Goal: Use online tool/utility: Use online tool/utility

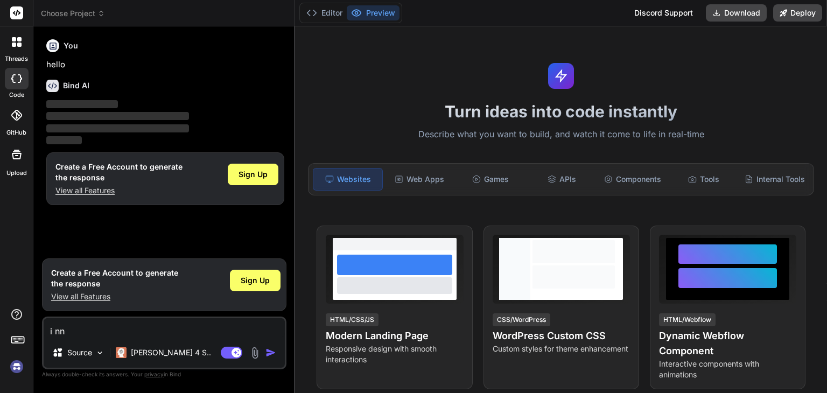
type textarea "i n"
type textarea "x"
type textarea "i ne"
type textarea "x"
type textarea "i nee"
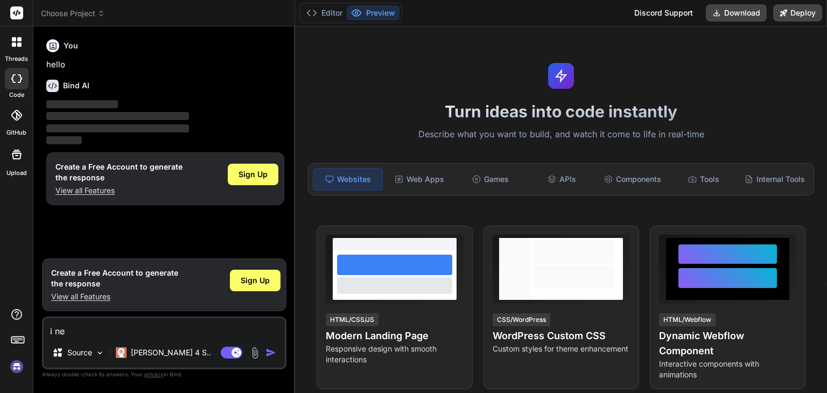
type textarea "x"
type textarea "i need"
type textarea "x"
type textarea "i neede"
type textarea "x"
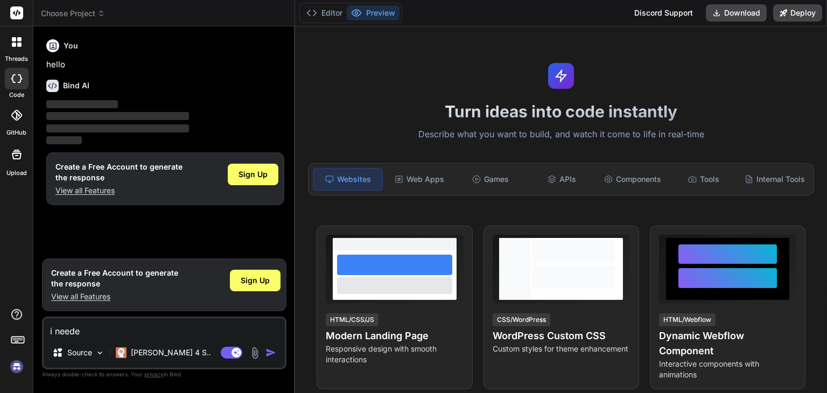
type textarea "i needed"
type textarea "x"
type textarea "i needed"
type textarea "x"
type textarea "i needed t"
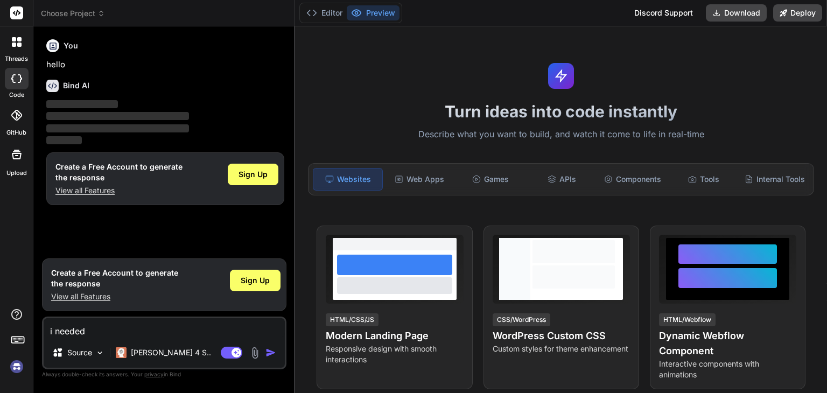
type textarea "x"
type textarea "i needed th"
type textarea "x"
type textarea "i needed the"
type textarea "x"
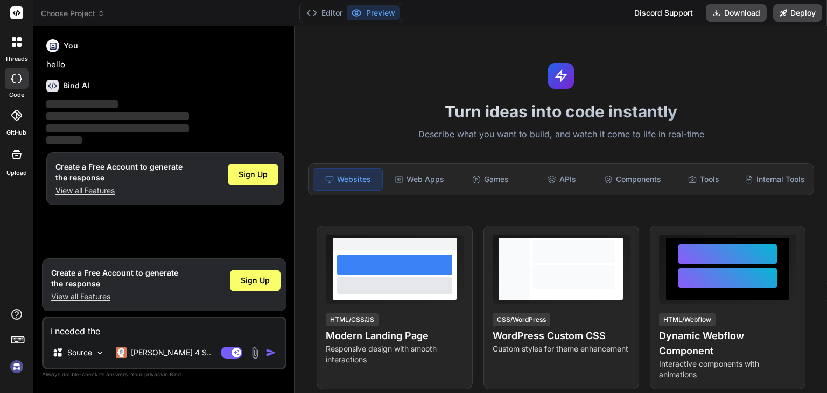
type textarea "i needed the"
type textarea "x"
paste textarea "import React, { useReducer, useState, useMemo } from "react"; // --------------…"
type textarea "i needed the import React, { useReducer, useState, useMemo } from "react"; // -…"
type textarea "x"
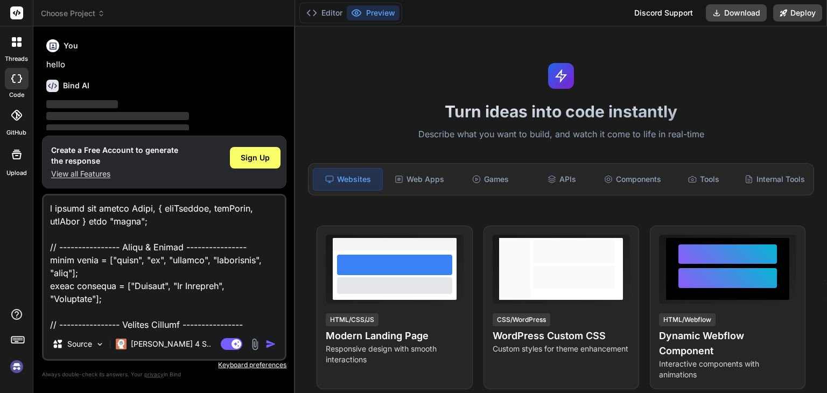
scroll to position [7008, 0]
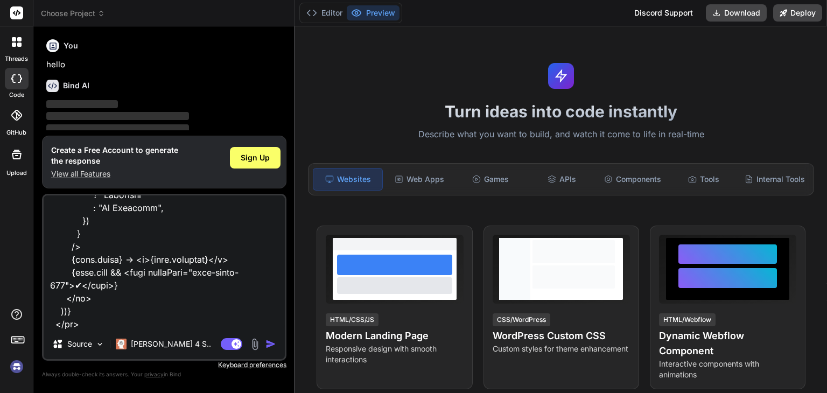
type textarea "i needed the import React, { useReducer, useState, useMemo } from "react"; // -…"
type textarea "x"
type textarea "i needed the import React, { useReducer, useState, useMemo } from "react"; // -…"
type textarea "x"
type textarea "i needed the import React, { useReducer, useState, useMemo } from "react"; // -…"
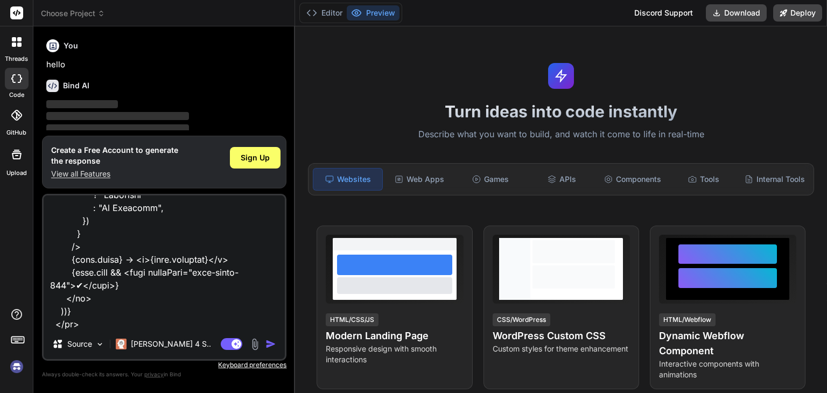
type textarea "x"
type textarea "i needed the import React, { useReducer, useState, useMemo } from "react"; // -…"
type textarea "x"
type textarea "i needed the import React, { useReducer, useState, useMemo } from "react"; // -…"
type textarea "x"
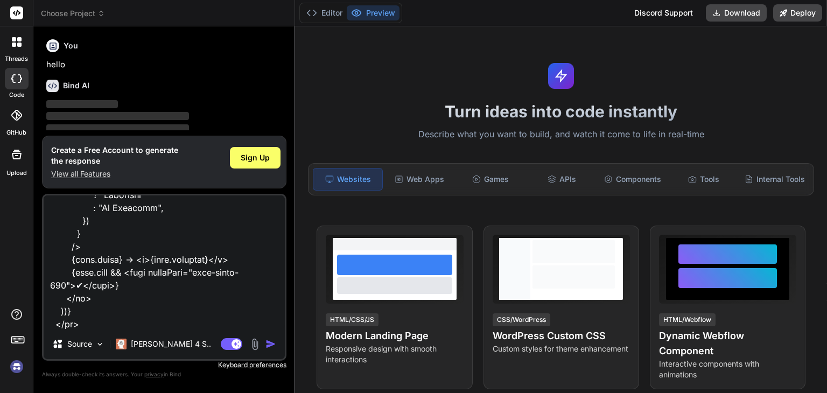
type textarea "i needed the import React, { useReducer, useState, useMemo } from "react"; // -…"
type textarea "x"
type textarea "i needed the import React, { useReducer, useState, useMemo } from "react"; // -…"
type textarea "x"
type textarea "i needed the import React, { useReducer, useState, useMemo } from "react"; // -…"
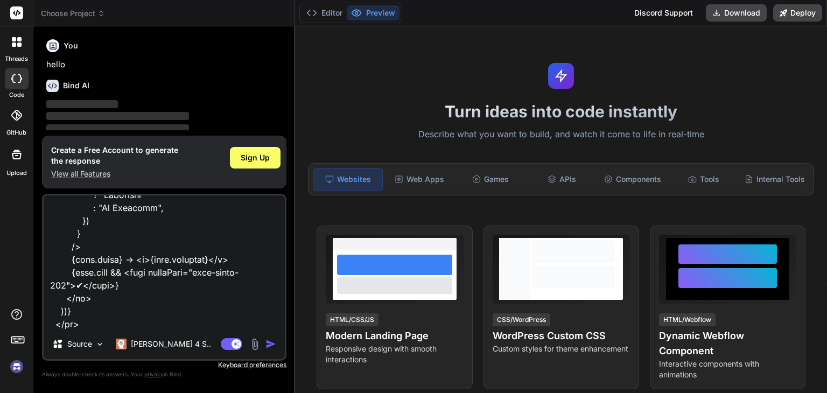
type textarea "x"
type textarea "i needed the import React, { useReducer, useState, useMemo } from "react"; // -…"
type textarea "x"
type textarea "i needed the import React, { useReducer, useState, useMemo } from "react"; // -…"
type textarea "x"
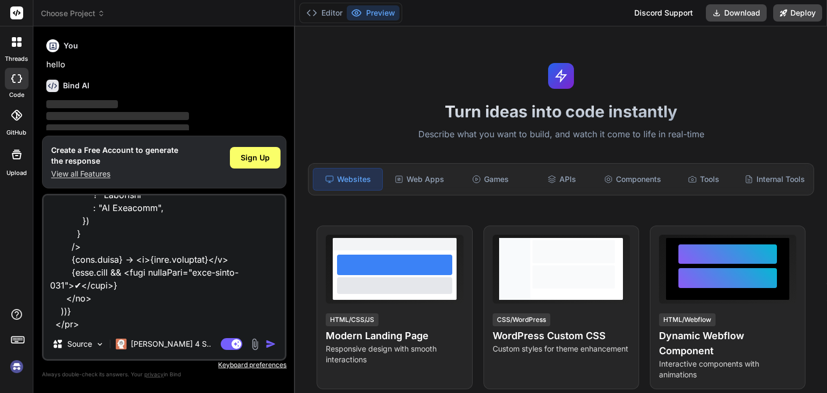
type textarea "i needed the import React, { useReducer, useState, useMemo } from "react"; // -…"
type textarea "x"
type textarea "i needed the import React, { useReducer, useState, useMemo } from "react"; // -…"
type textarea "x"
type textarea "i needed the import React, { useReducer, useState, useMemo } from "react"; // -…"
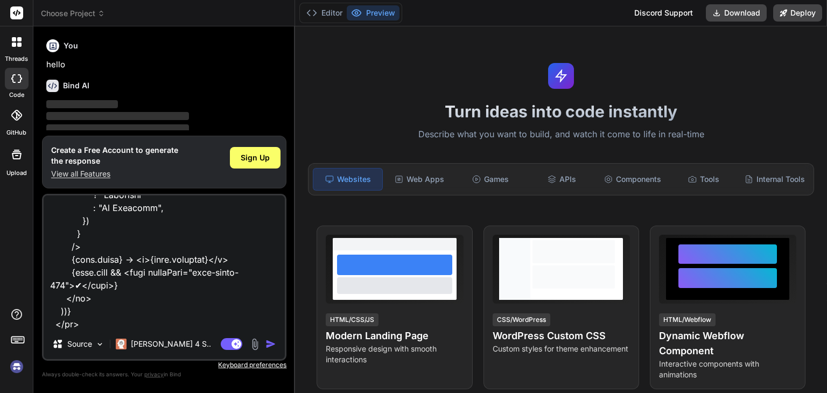
type textarea "x"
type textarea "i needed the import React, { useReducer, useState, useMemo } from "react"; // -…"
type textarea "x"
type textarea "i needed the import React, { useReducer, useState, useMemo } from "react"; // -…"
type textarea "x"
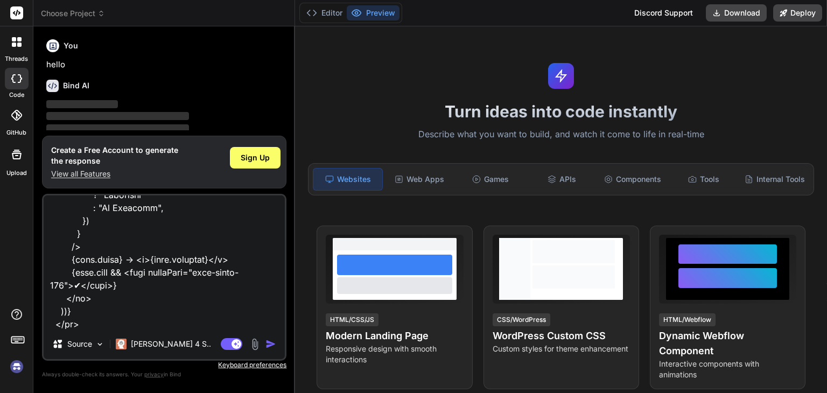
type textarea "i needed the import React, { useReducer, useState, useMemo } from "react"; // -…"
type textarea "x"
type textarea "i needed the import React, { useReducer, useState, useMemo } from "react"; // -…"
type textarea "x"
type textarea "i needed the import React, { useReducer, useState, useMemo } from "react"; // -…"
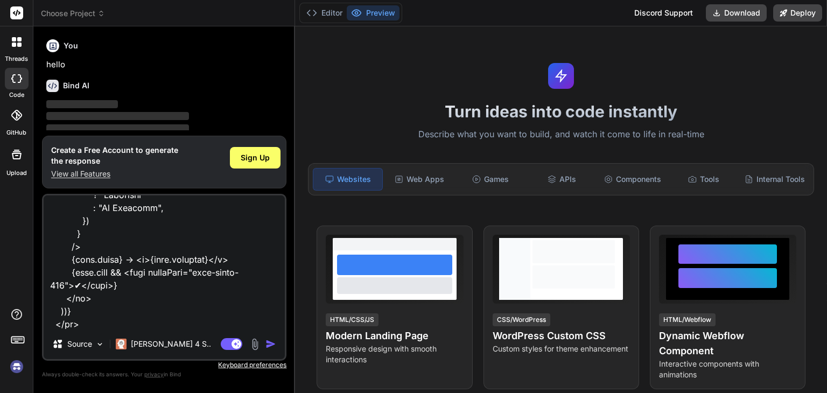
type textarea "x"
type textarea "i needed the import React, { useReducer, useState, useMemo } from "react"; // -…"
type textarea "x"
type textarea "i needed the import React, { useReducer, useState, useMemo } from "react"; // -…"
type textarea "x"
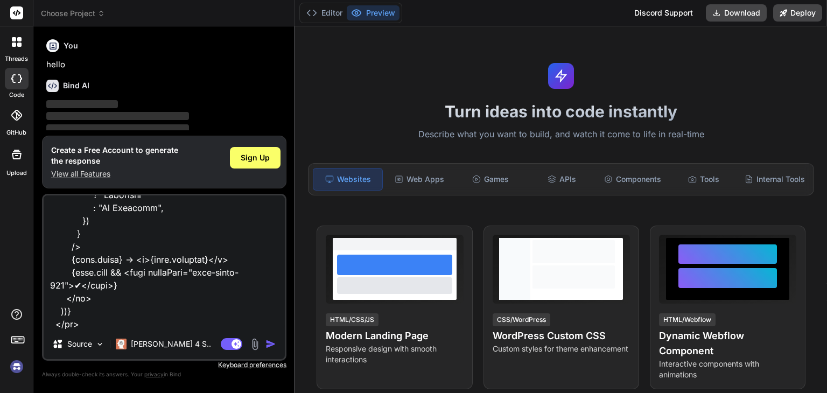
type textarea "i needed the import React, { useReducer, useState, useMemo } from "react"; // -…"
type textarea "x"
type textarea "i needed the import React, { useReducer, useState, useMemo } from "react"; // -…"
type textarea "x"
type textarea "i needed the import React, { useReducer, useState, useMemo } from "react"; // -…"
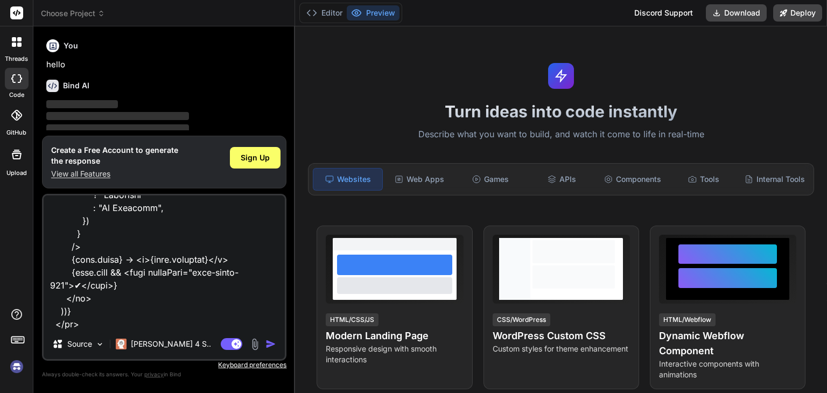
type textarea "x"
type textarea "i needed the import React, { useReducer, useState, useMemo } from "react"; // -…"
type textarea "x"
type textarea "i needed the import React, { useReducer, useState, useMemo } from "react"; // -…"
type textarea "x"
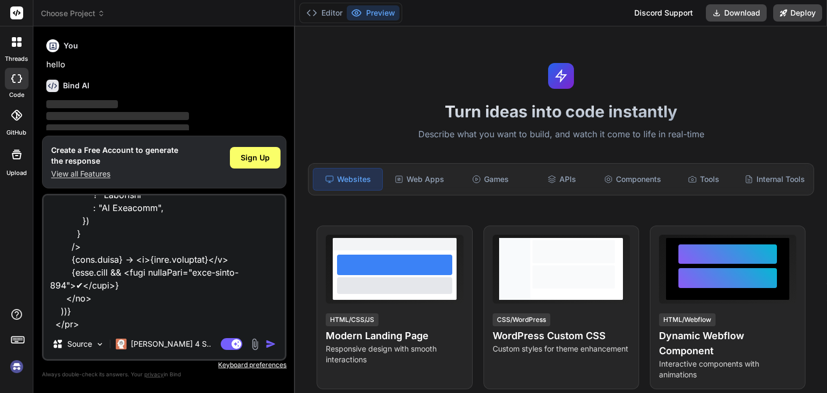
type textarea "i needed the import React, { useReducer, useState, useMemo } from "react"; // -…"
type textarea "x"
type textarea "i needed the import React, { useReducer, useState, useMemo } from "react"; // -…"
type textarea "x"
type textarea "i needed the import React, { useReducer, useState, useMemo } from "react"; // -…"
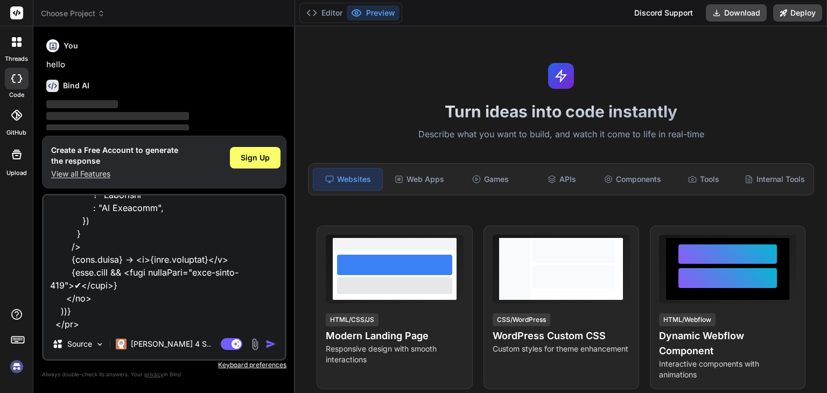
type textarea "x"
type textarea "i needed the import React, { useReducer, useState, useMemo } from "react"; // -…"
type textarea "x"
type textarea "i needed the import React, { useReducer, useState, useMemo } from "react"; // -…"
type textarea "x"
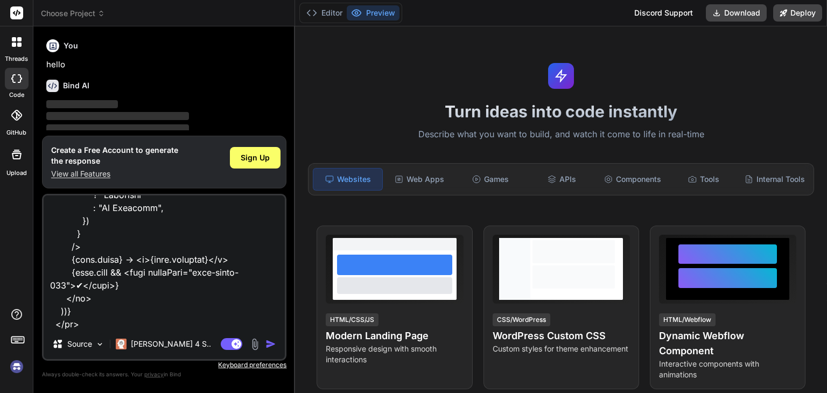
type textarea "i needed the import React, { useReducer, useState, useMemo } from "react"; // -…"
type textarea "x"
type textarea "i needed the import React, { useReducer, useState, useMemo } from "react"; // -…"
type textarea "x"
type textarea "i needed the import React, { useReducer, useState, useMemo } from "react"; // -…"
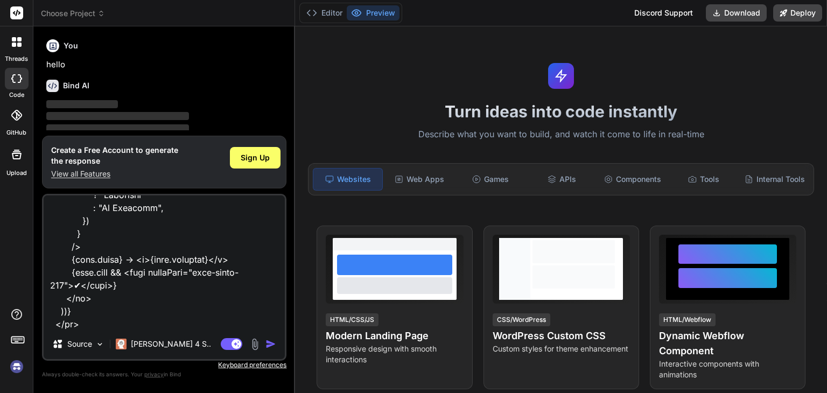
type textarea "x"
type textarea "i needed the import React, { useReducer, useState, useMemo } from "react"; // -…"
type textarea "x"
type textarea "i needed the import React, { useReducer, useState, useMemo } from "react"; // -…"
type textarea "x"
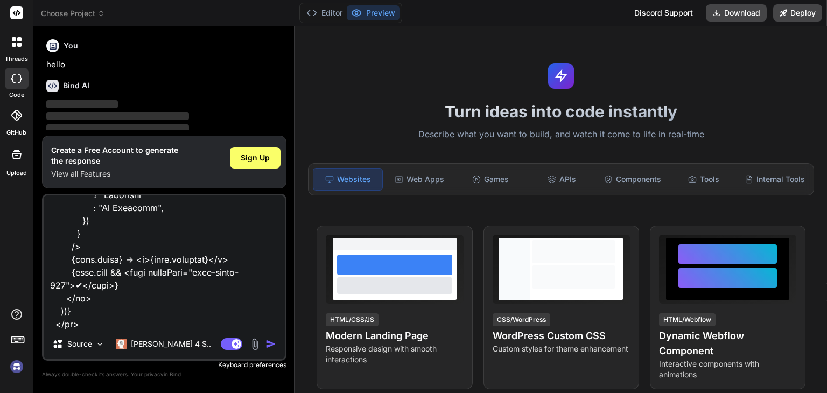
type textarea "i needed the import React, { useReducer, useState, useMemo } from "react"; // -…"
type textarea "x"
type textarea "i needed the import React, { useReducer, useState, useMemo } from "react"; // -…"
type textarea "x"
type textarea "i needed the import React, { useReducer, useState, useMemo } from "react"; // -…"
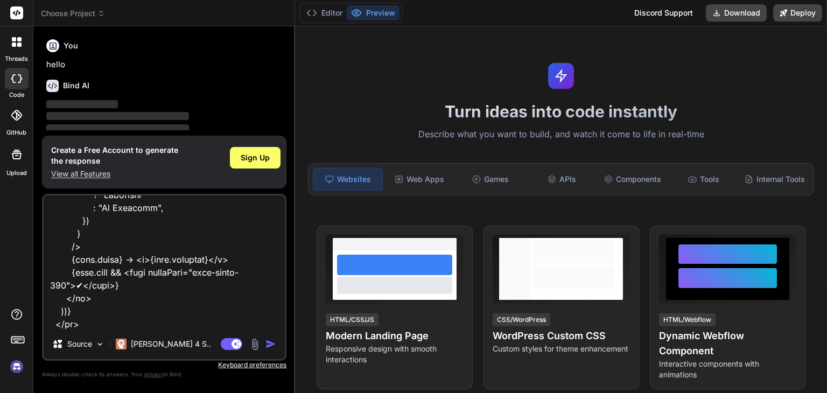
type textarea "x"
type textarea "i needed the import React, { useReducer, useState, useMemo } from "react"; // -…"
type textarea "x"
type textarea "i needed the import React, { useReducer, useState, useMemo } from "react"; // -…"
type textarea "x"
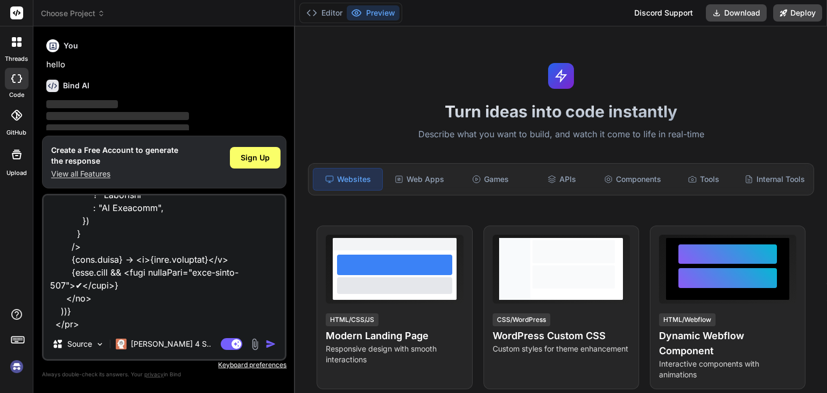
type textarea "i needed the import React, { useReducer, useState, useMemo } from "react"; // -…"
type textarea "x"
type textarea "i needed the import React, { useReducer, useState, useMemo } from "react"; // -…"
type textarea "x"
type textarea "i needed the import React, { useReducer, useState, useMemo } from "react"; // -…"
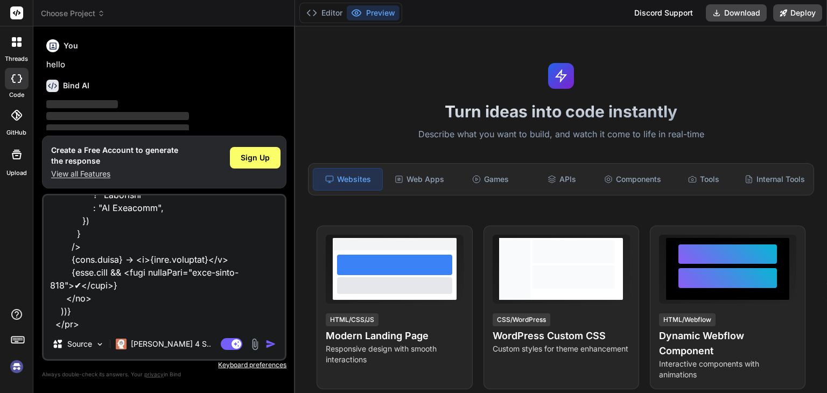
type textarea "x"
type textarea "i needed the import React, { useReducer, useState, useMemo } from "react"; // -…"
type textarea "x"
type textarea "i needed the import React, { useReducer, useState, useMemo } from "react"; // -…"
type textarea "x"
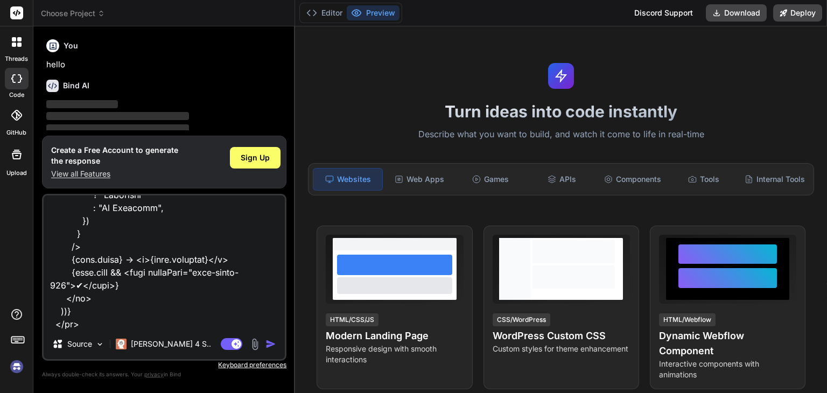
type textarea "i needed the import React, { useReducer, useState, useMemo } from "react"; // -…"
type textarea "x"
type textarea "i needed the import React, { useReducer, useState, useMemo } from "react"; // -…"
type textarea "x"
type textarea "i needed the import React, { useReducer, useState, useMemo } from "react"; // -…"
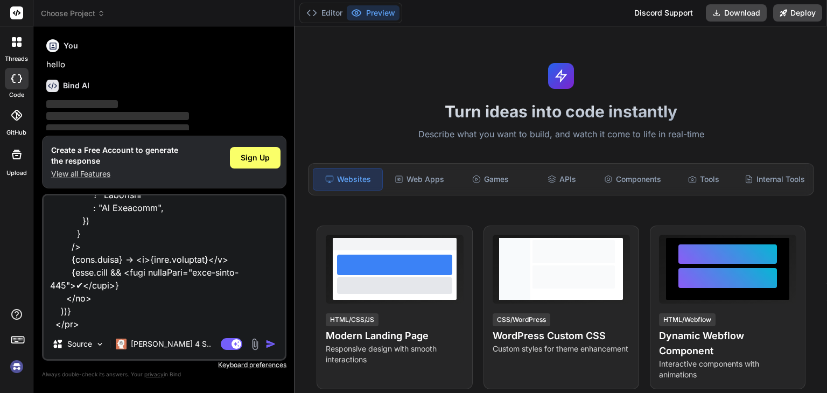
type textarea "x"
type textarea "i needed the import React, { useReducer, useState, useMemo } from "react"; // -…"
type textarea "x"
type textarea "i needed the import React, { useReducer, useState, useMemo } from "react"; // -…"
type textarea "x"
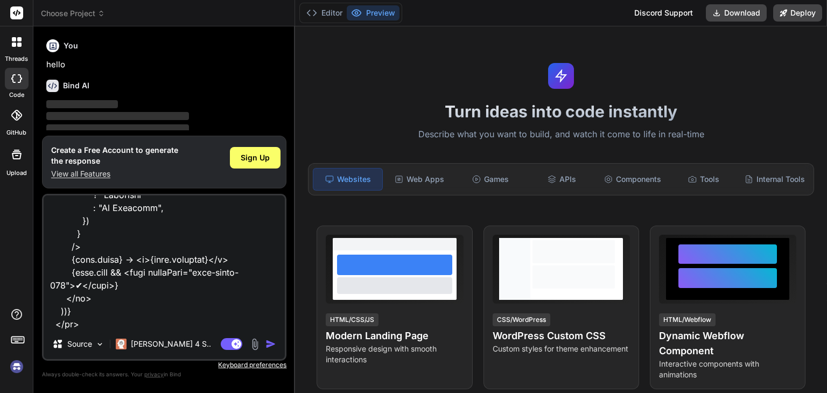
type textarea "i needed the import React, { useReducer, useState, useMemo } from "react"; // -…"
type textarea "x"
type textarea "i needed the import React, { useReducer, useState, useMemo } from "react"; // -…"
type textarea "x"
type textarea "i needed the import React, { useReducer, useState, useMemo } from "react"; // -…"
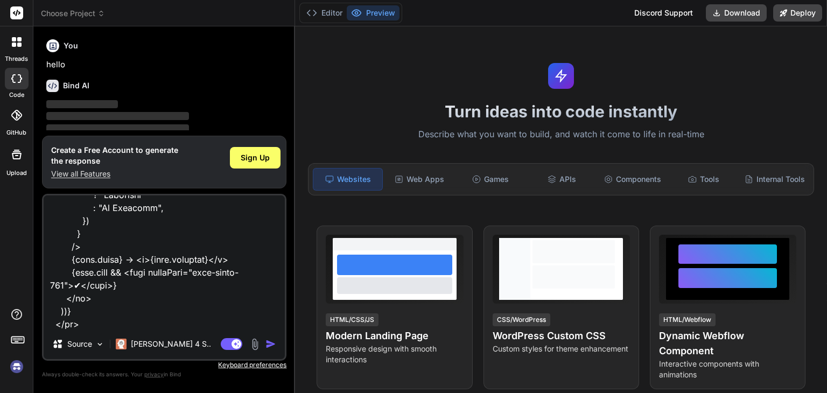
type textarea "x"
type textarea "i needed the import React, { useReducer, useState, useMemo } from "react"; // -…"
type textarea "x"
type textarea "i needed the import React, { useReducer, useState, useMemo } from "react"; // -…"
type textarea "x"
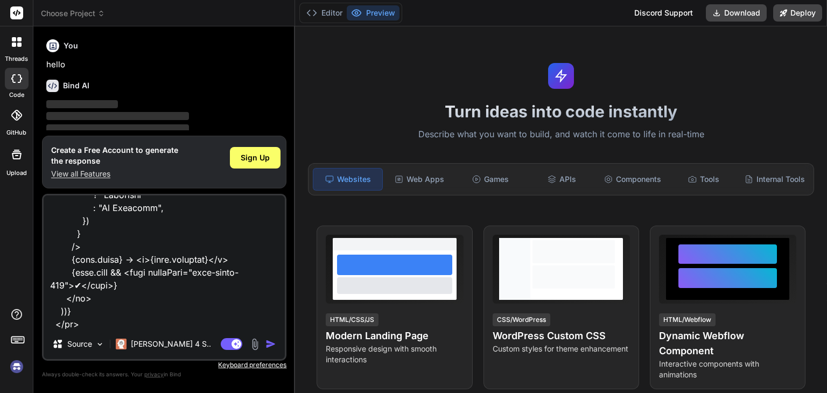
type textarea "i needed the import React, { useReducer, useState, useMemo } from "react"; // -…"
type textarea "x"
type textarea "i needed the import React, { useReducer, useState, useMemo } from "react"; // -…"
type textarea "x"
type textarea "i needed the import React, { useReducer, useState, useMemo } from "react"; // -…"
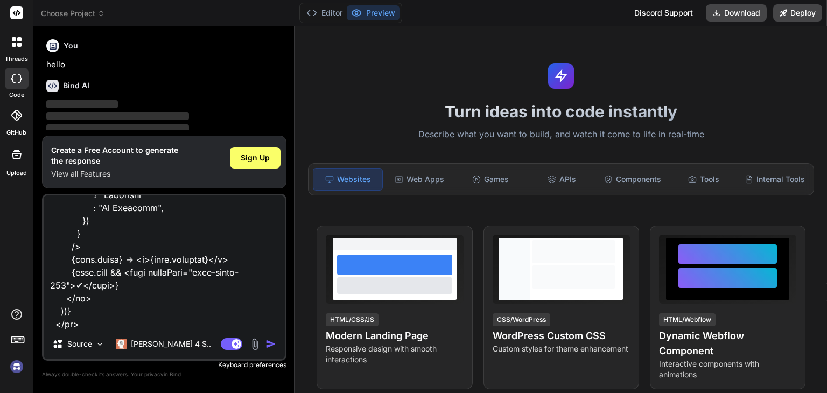
type textarea "x"
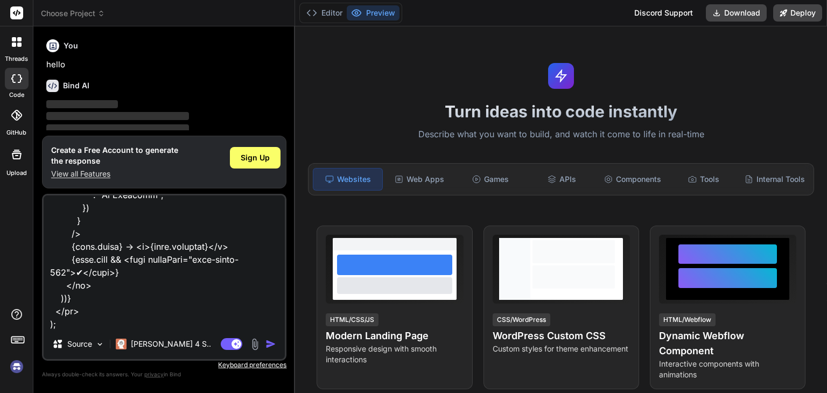
type textarea "i needed the import React, { useReducer, useState, useMemo } from "react"; // -…"
type textarea "x"
type textarea "i needed the import React, { useReducer, useState, useMemo } from "react"; // -…"
type textarea "x"
type textarea "i needed the import React, { useReducer, useState, useMemo } from "react"; // -…"
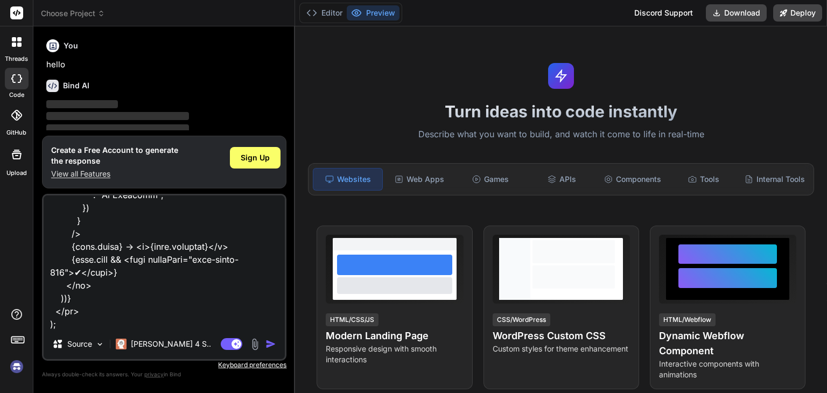
type textarea "x"
type textarea "i needed the import React, { useReducer, useState, useMemo } from "react"; // -…"
type textarea "x"
type textarea "i needed the import React, { useReducer, useState, useMemo } from "react"; // -…"
type textarea "x"
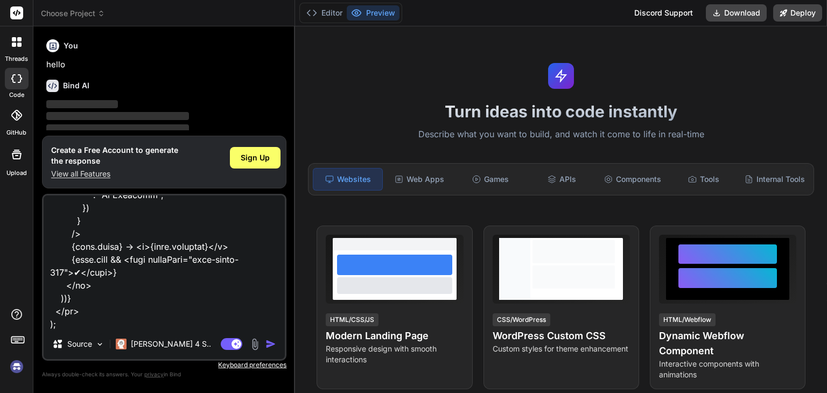
type textarea "i needed the import React, { useReducer, useState, useMemo } from "react"; // -…"
type textarea "x"
type textarea "i needed the import React, { useReducer, useState, useMemo } from "react"; // -…"
type textarea "x"
type textarea "i needed the import React, { useReducer, useState, useMemo } from "react"; // -…"
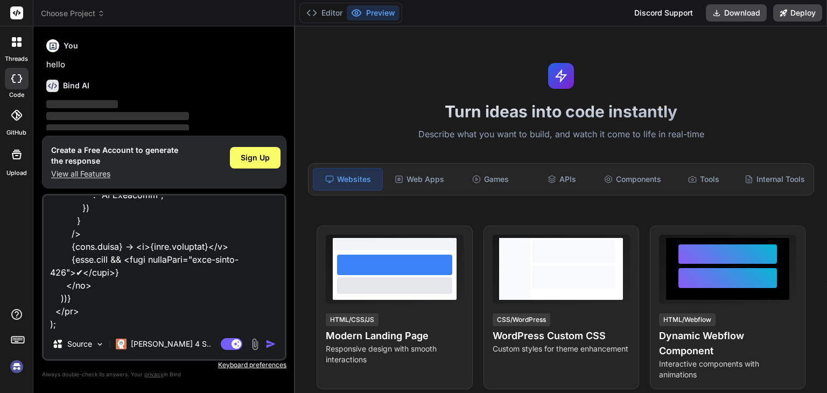
type textarea "x"
type textarea "i needed the import React, { useReducer, useState, useMemo } from "react"; // -…"
type textarea "x"
type textarea "i needed the import React, { useReducer, useState, useMemo } from "react"; // -…"
type textarea "x"
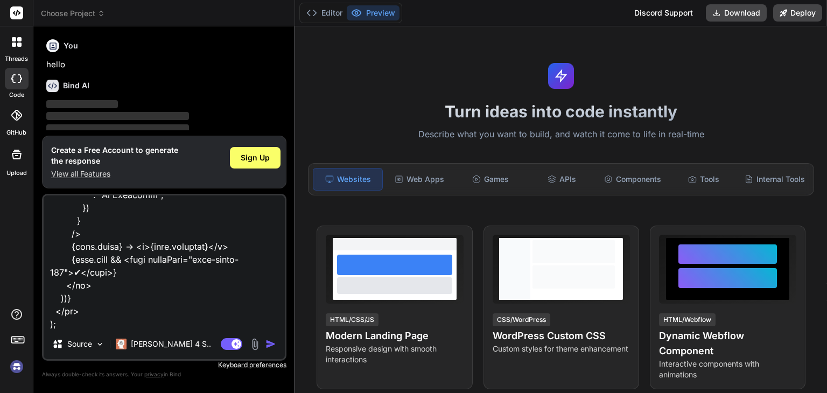
type textarea "i needed the import React, { useReducer, useState, useMemo } from "react"; // -…"
type textarea "x"
type textarea "i needed the import React, { useReducer, useState, useMemo } from "react"; // -…"
type textarea "x"
type textarea "i needed the import React, { useReducer, useState, useMemo } from "react"; // -…"
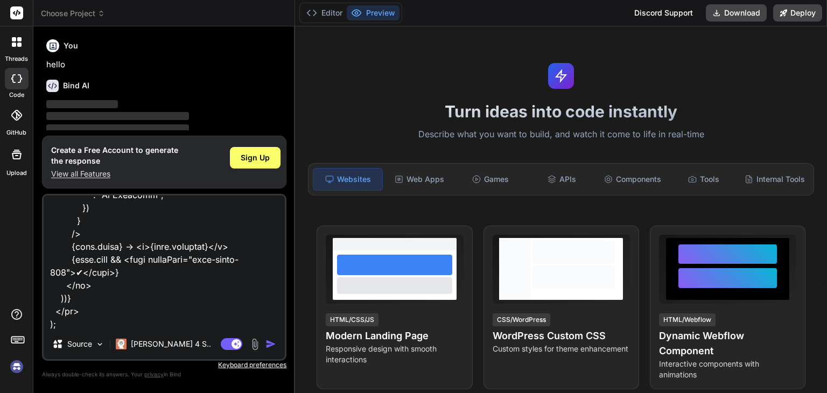
type textarea "x"
type textarea "i needed the import React, { useReducer, useState, useMemo } from "react"; // -…"
type textarea "x"
type textarea "i needed the import React, { useReducer, useState, useMemo } from "react"; // -…"
type textarea "x"
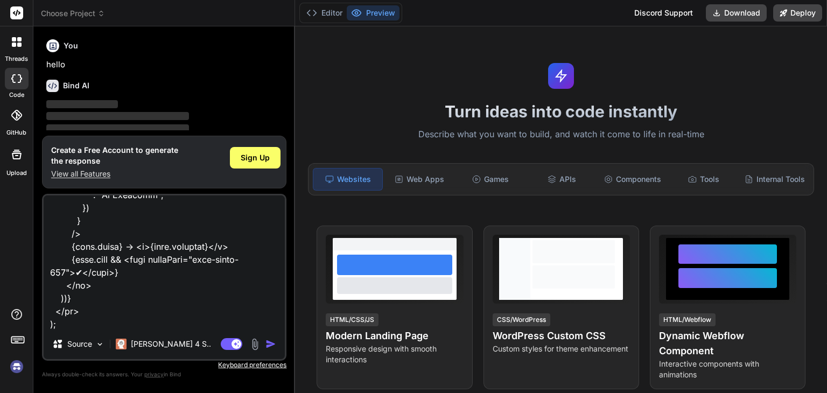
type textarea "i needed the import React, { useReducer, useState, useMemo } from "react"; // -…"
type textarea "x"
type textarea "i needed the import React, { useReducer, useState, useMemo } from "react"; // -…"
type textarea "x"
type textarea "i needed the import React, { useReducer, useState, useMemo } from "react"; // -…"
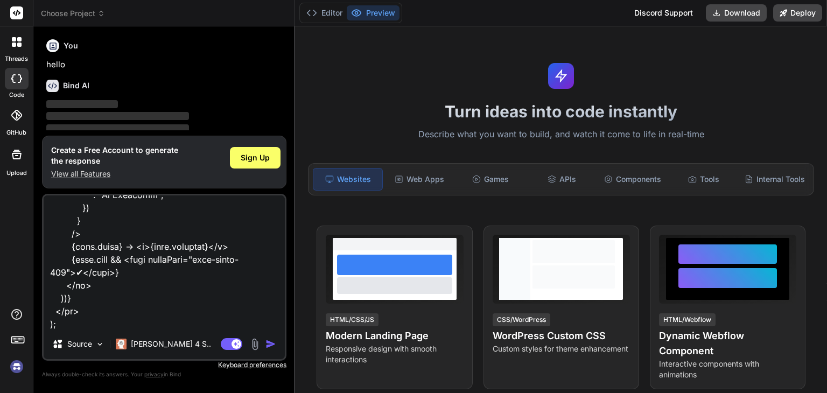
type textarea "x"
type textarea "i needed the import React, { useReducer, useState, useMemo } from "react"; // -…"
type textarea "x"
type textarea "i needed the import React, { useReducer, useState, useMemo } from "react"; // -…"
type textarea "x"
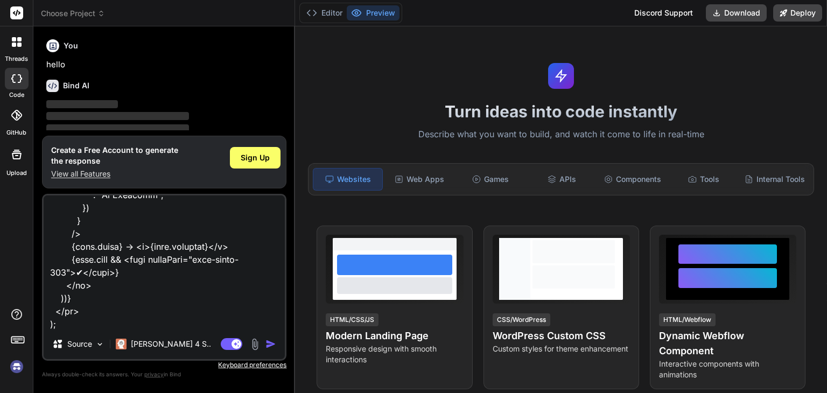
type textarea "i needed the import React, { useReducer, useState, useMemo } from "react"; // -…"
type textarea "x"
type textarea "i needed the import React, { useReducer, useState, useMemo } from "react"; // -…"
type textarea "x"
type textarea "i needed the import React, { useReducer, useState, useMemo } from "react"; // -…"
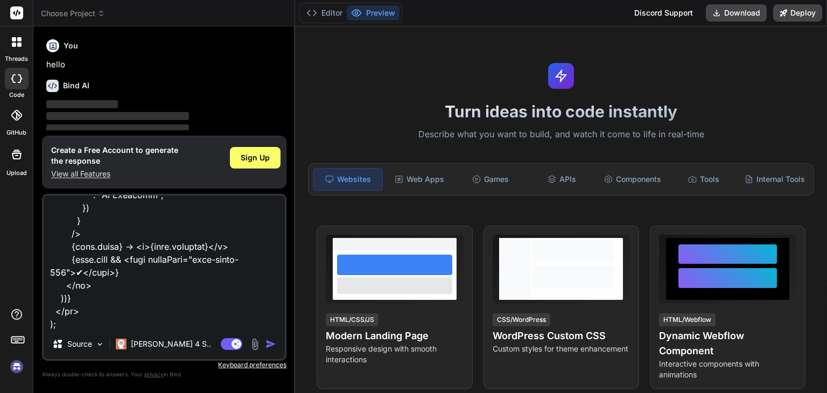
type textarea "x"
type textarea "i needed the import React, { useReducer, useState, useMemo } from "react"; // -…"
type textarea "x"
type textarea "i needed the import React, { useReducer, useState, useMemo } from "react"; // -…"
type textarea "x"
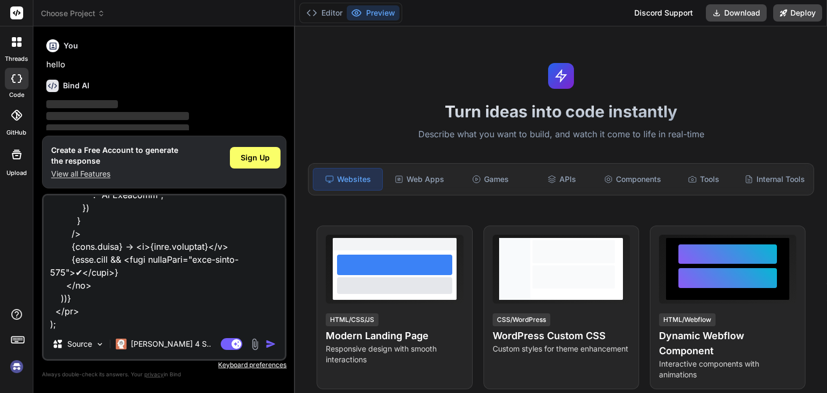
type textarea "i needed the import React, { useReducer, useState, useMemo } from "react"; // -…"
type textarea "x"
type textarea "i needed the import React, { useReducer, useState, useMemo } from "react"; // -…"
click at [269, 343] on img "button" at bounding box center [271, 344] width 11 height 11
click at [137, 300] on textarea at bounding box center [164, 263] width 241 height 134
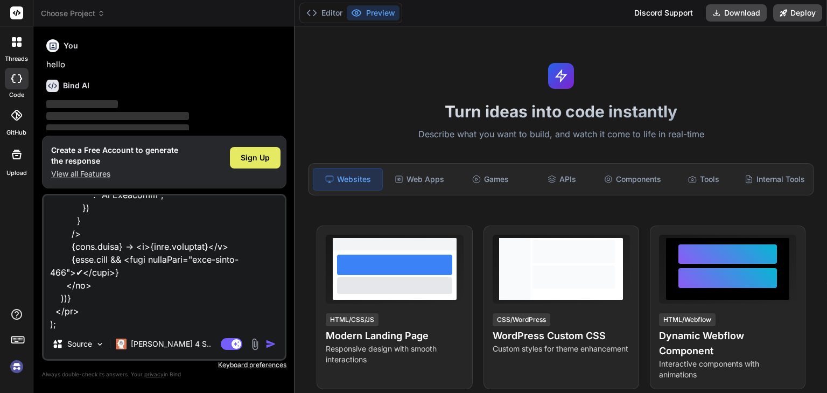
click at [263, 160] on span "Sign Up" at bounding box center [255, 157] width 29 height 11
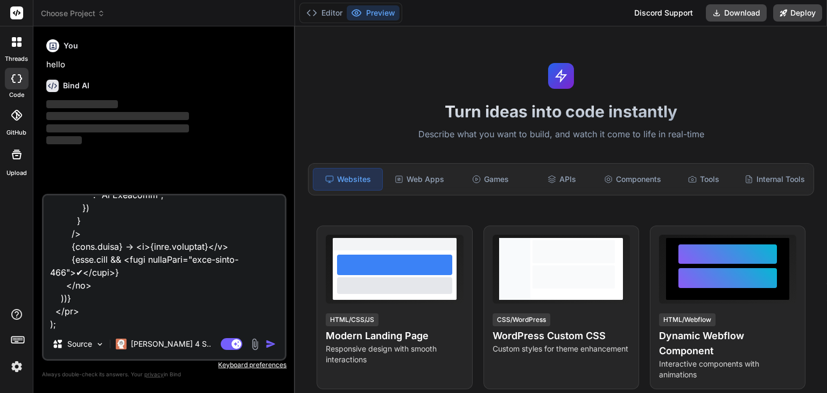
click at [279, 341] on button "button" at bounding box center [273, 344] width 15 height 11
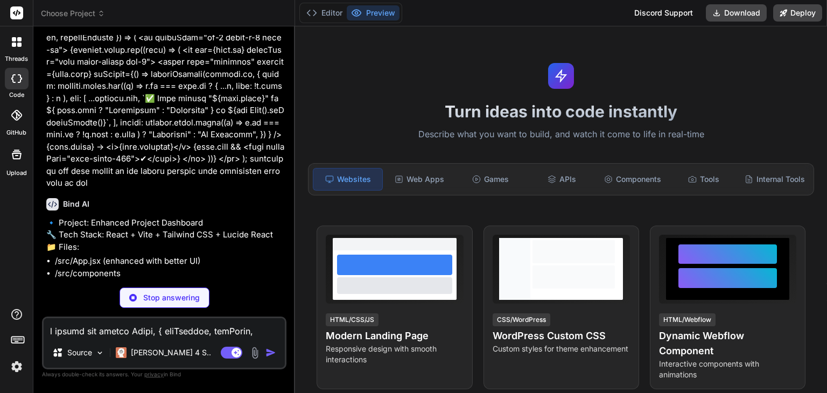
scroll to position [2199, 0]
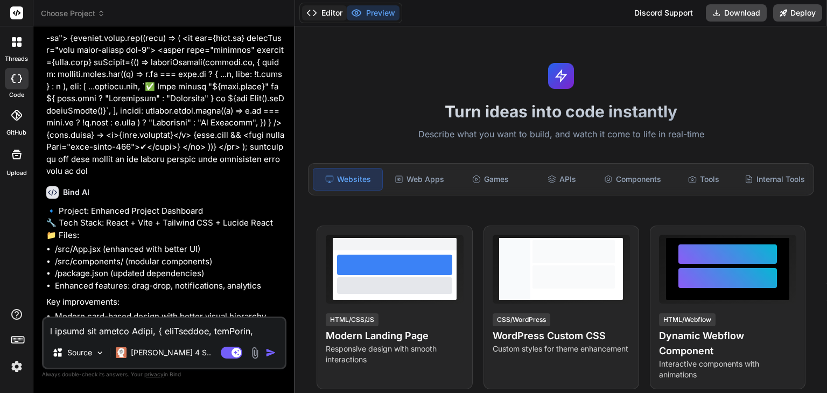
click at [326, 17] on button "Editor" at bounding box center [324, 12] width 45 height 15
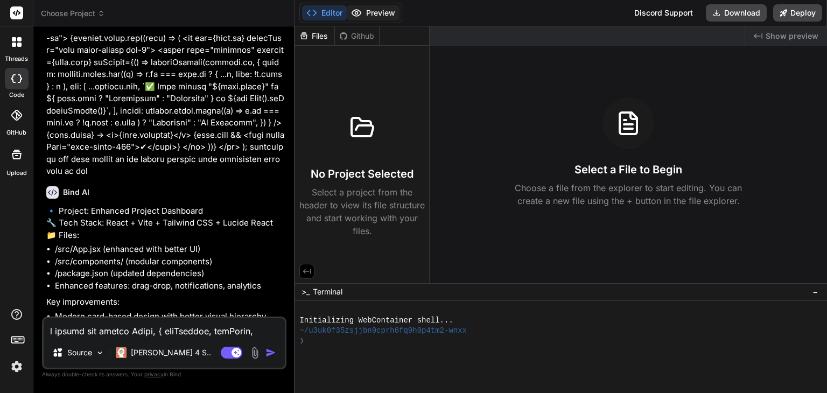
click at [373, 16] on button "Preview" at bounding box center [373, 12] width 53 height 15
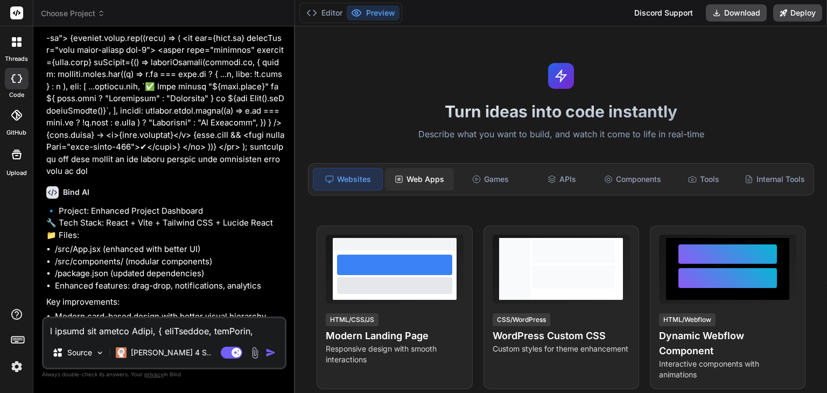
click at [423, 180] on div "Web Apps" at bounding box center [419, 179] width 69 height 23
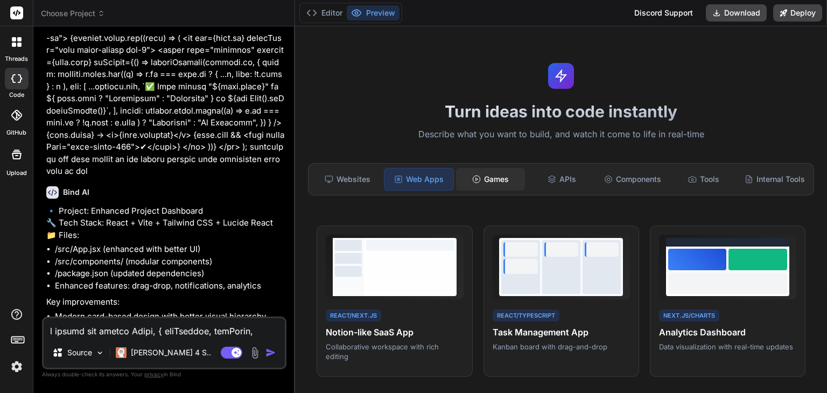
click at [495, 178] on div "Games" at bounding box center [490, 179] width 69 height 23
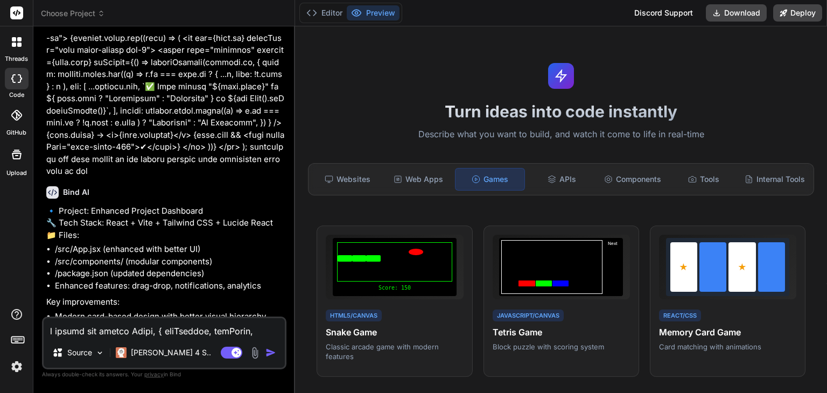
click at [571, 165] on div "Websites Web Apps Games APIs Components Tools Internal Tools" at bounding box center [561, 179] width 506 height 32
click at [569, 172] on div "APIs" at bounding box center [561, 179] width 69 height 23
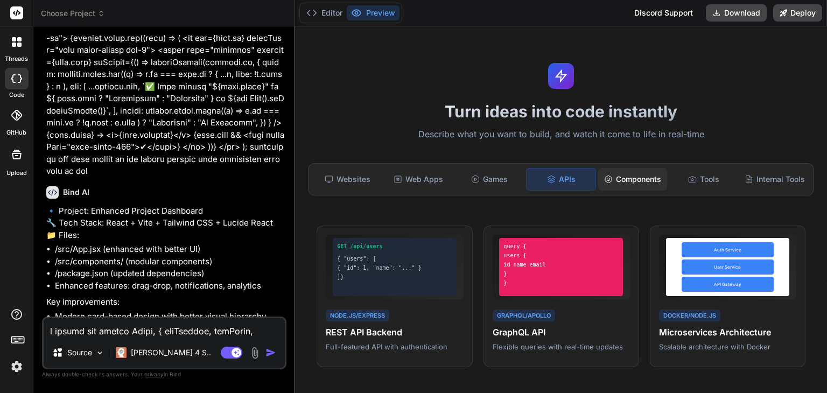
click at [610, 179] on div "Components" at bounding box center [633, 179] width 69 height 23
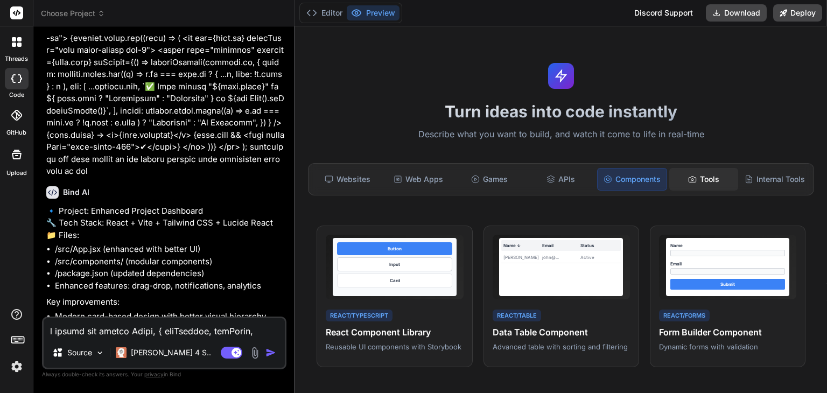
click at [676, 177] on div "Tools" at bounding box center [704, 179] width 69 height 23
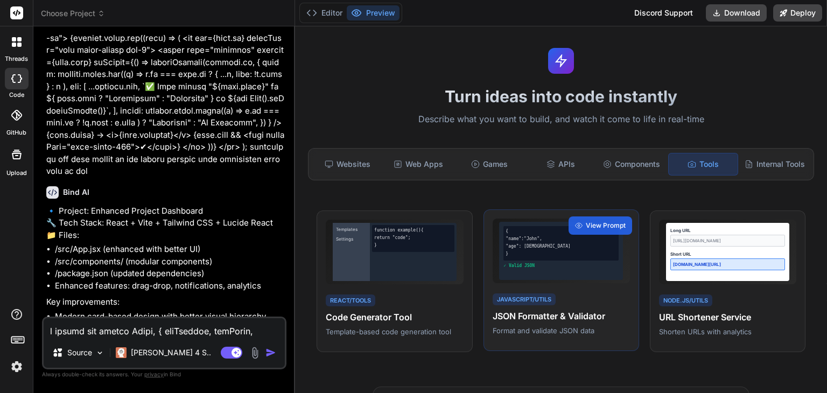
scroll to position [0, 0]
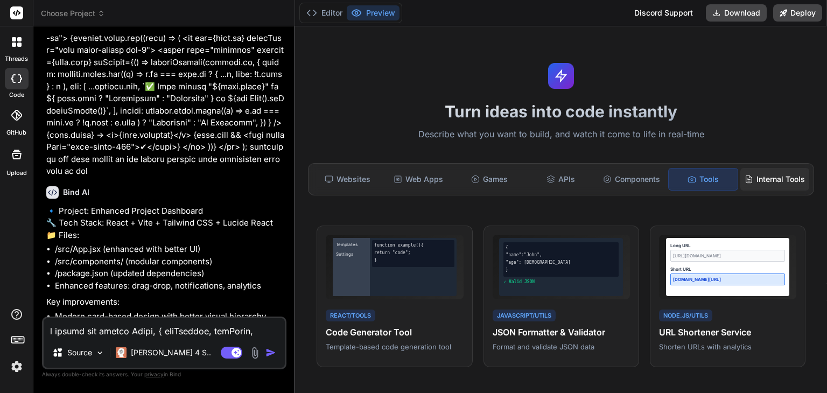
click at [785, 182] on div "Internal Tools" at bounding box center [775, 179] width 69 height 23
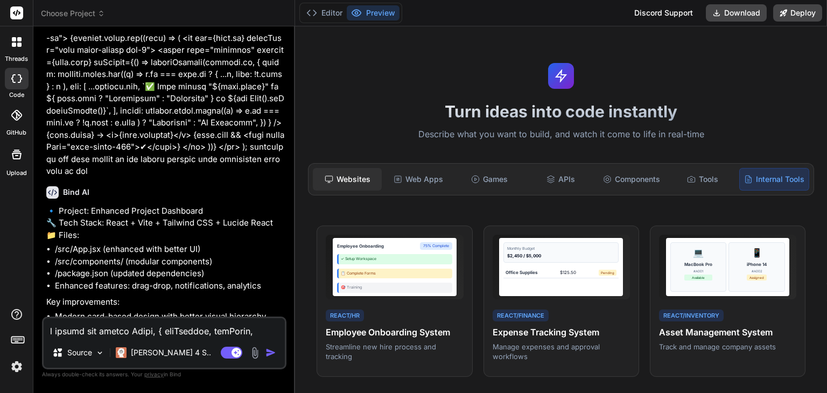
click at [342, 185] on div "Websites" at bounding box center [347, 179] width 69 height 23
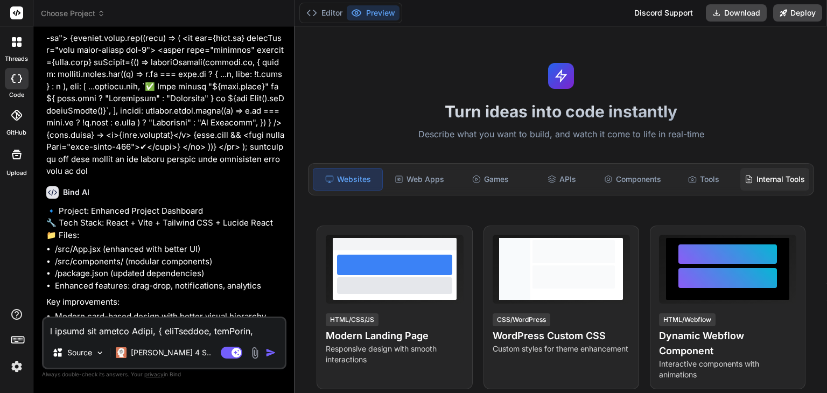
click at [776, 189] on div "Internal Tools" at bounding box center [775, 179] width 69 height 23
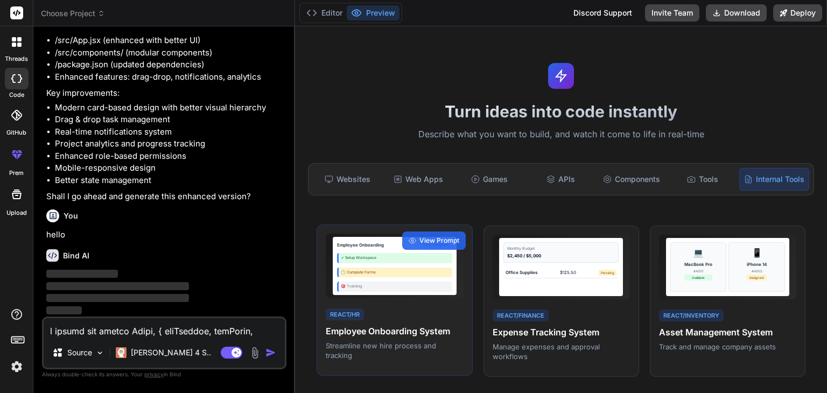
scroll to position [2419, 0]
click at [458, 338] on h4 "Employee Onboarding System" at bounding box center [394, 331] width 137 height 13
click at [440, 250] on div "View Prompt" at bounding box center [434, 241] width 64 height 18
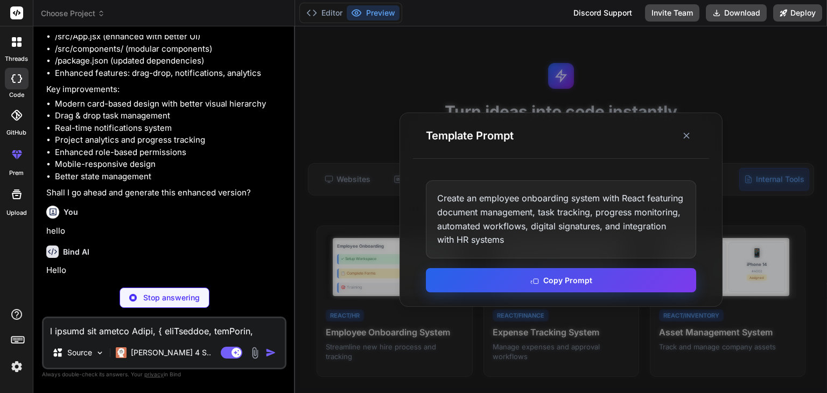
click at [493, 283] on button "Copy Prompt" at bounding box center [561, 280] width 270 height 24
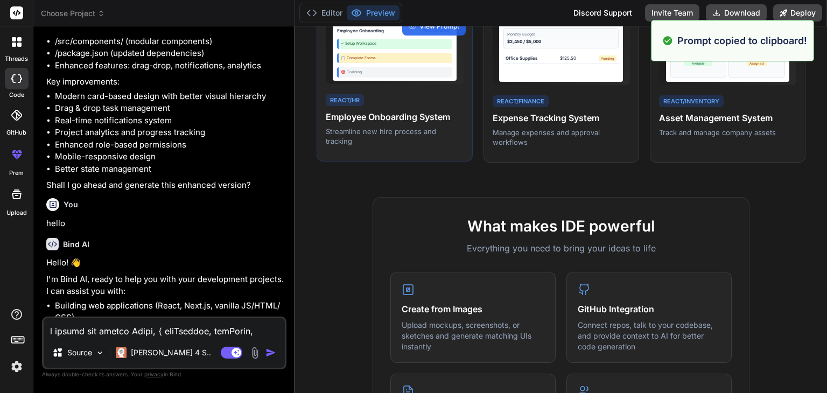
scroll to position [182, 0]
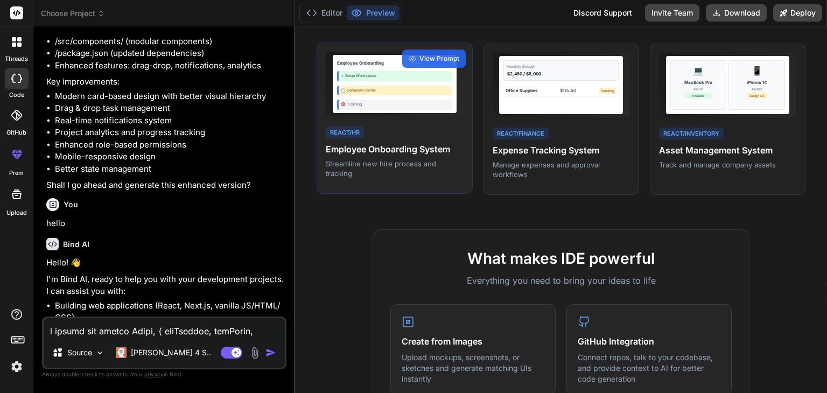
type textarea "x"
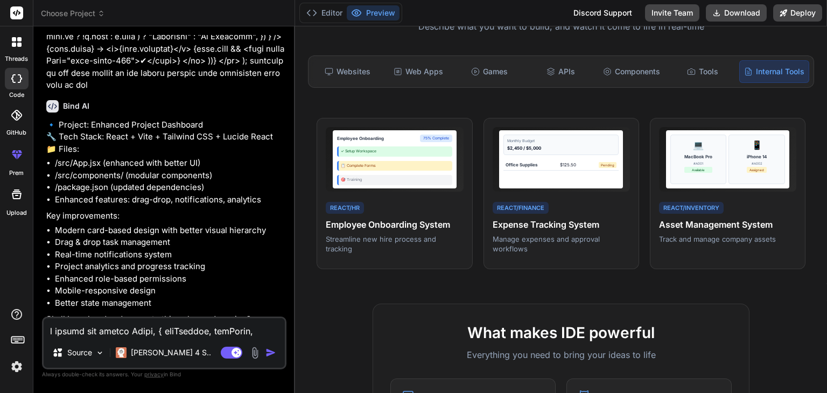
scroll to position [2271, 0]
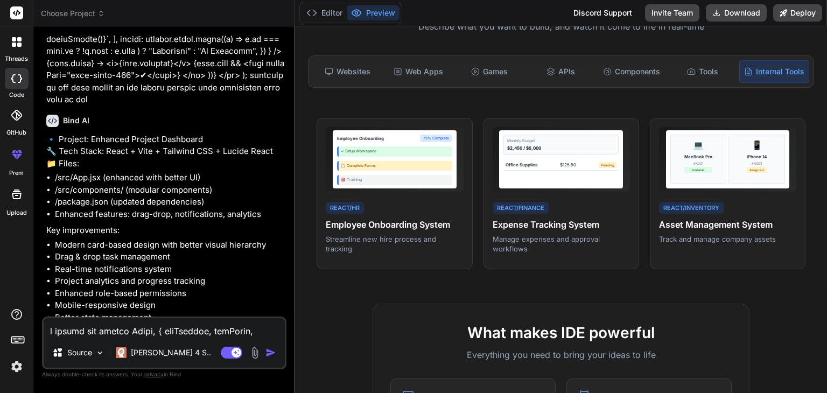
click at [108, 338] on div "Source Claude 4 S.. Agent Mode. When this toggle is activated, AI automatically…" at bounding box center [164, 343] width 245 height 53
click at [95, 329] on textarea at bounding box center [164, 327] width 241 height 19
paste textarea "Create an employee onboarding system with React featuring document management, …"
type textarea "Create an employee onboarding system with React featuring document management, …"
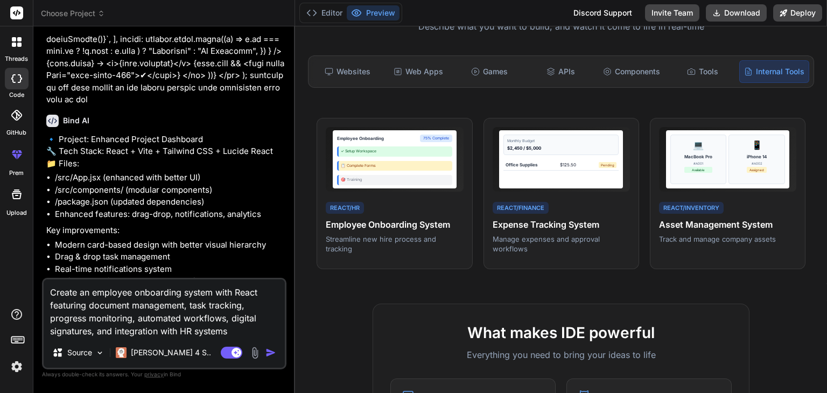
type textarea "x"
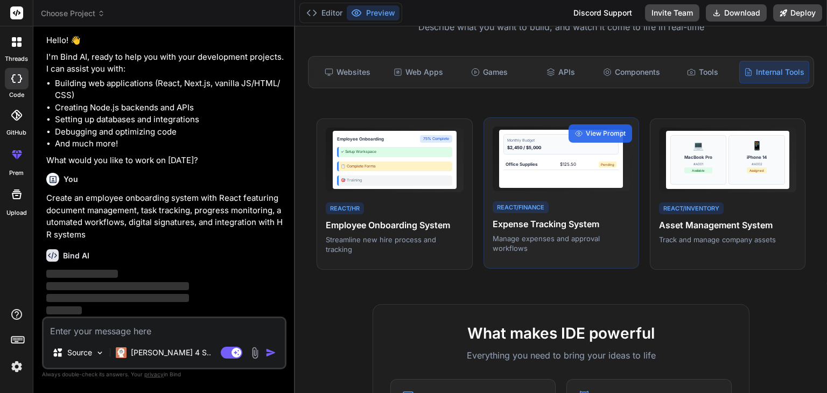
scroll to position [0, 0]
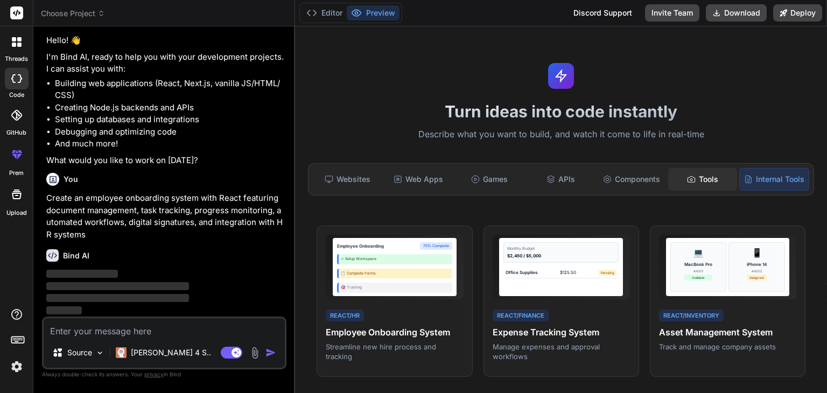
click at [680, 173] on div "Tools" at bounding box center [703, 179] width 69 height 23
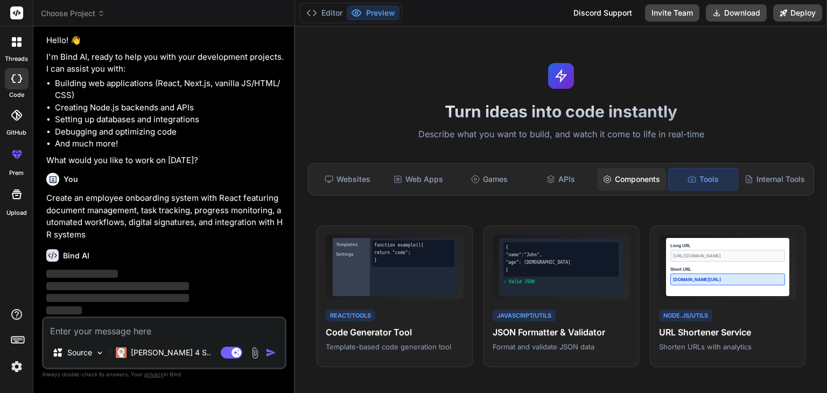
click at [627, 179] on div "Components" at bounding box center [631, 179] width 69 height 23
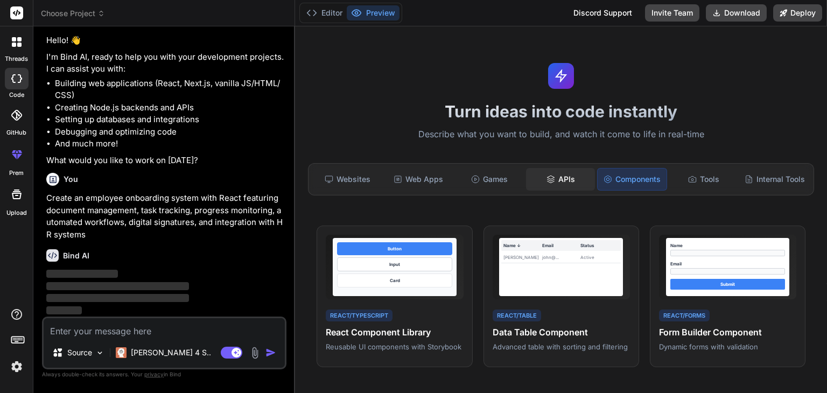
click at [580, 183] on div "APIs" at bounding box center [560, 179] width 69 height 23
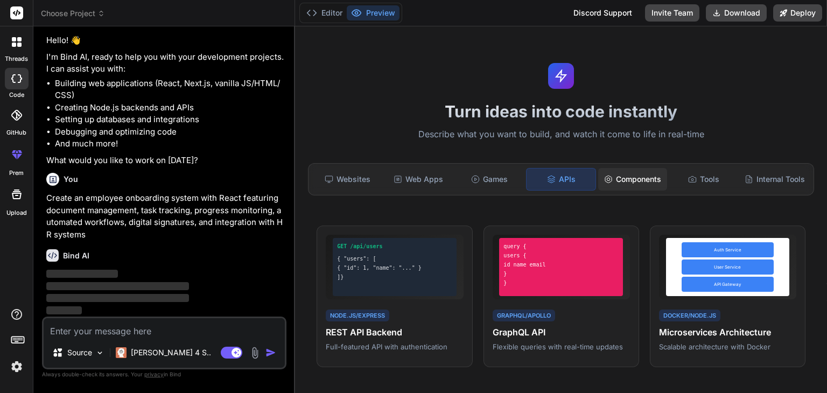
click at [614, 177] on div "Components" at bounding box center [633, 179] width 69 height 23
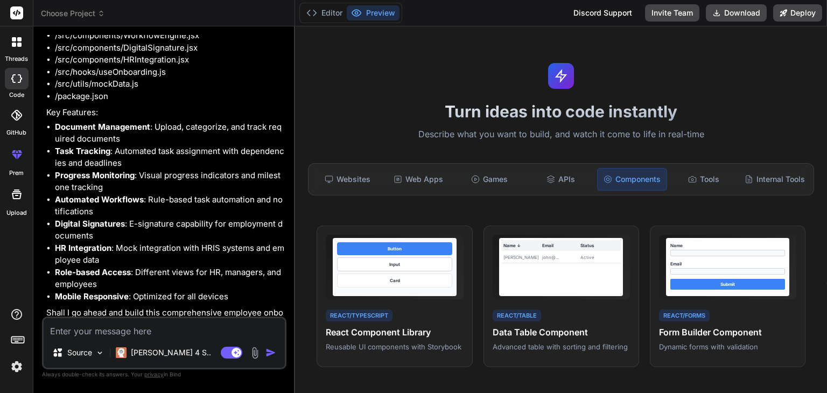
scroll to position [2991, 0]
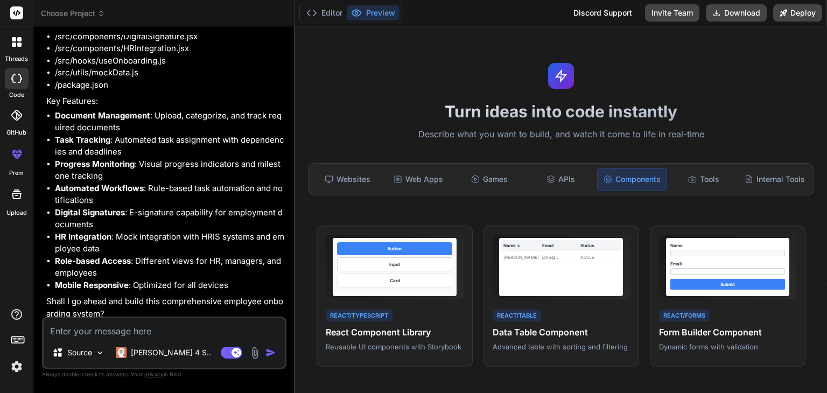
click at [15, 89] on div "code" at bounding box center [16, 82] width 33 height 36
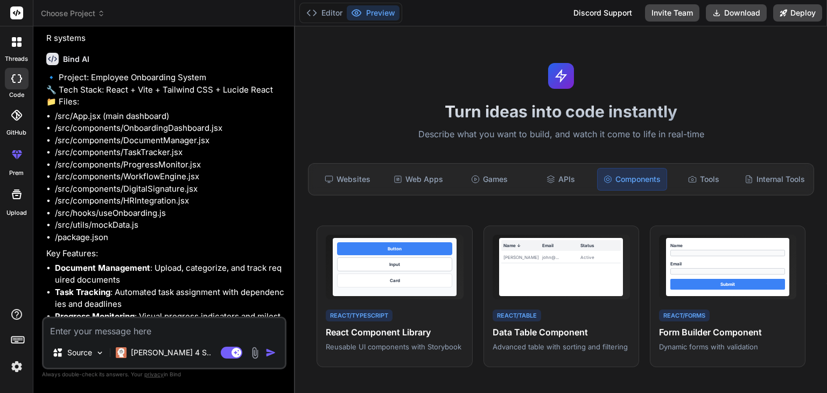
scroll to position [2870, 0]
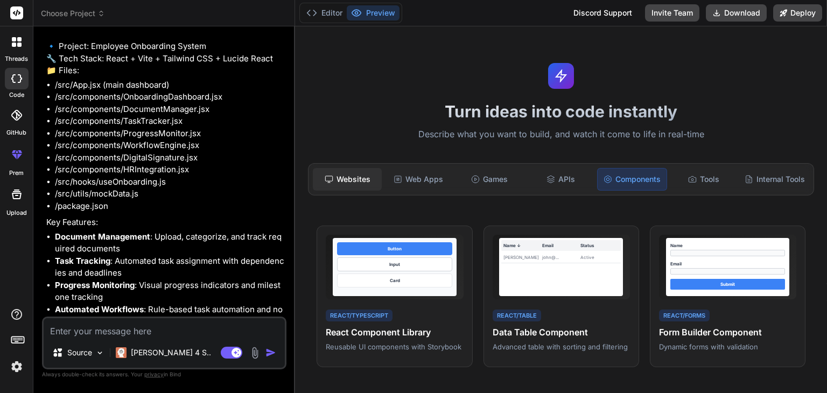
click at [352, 184] on div "Websites" at bounding box center [347, 179] width 69 height 23
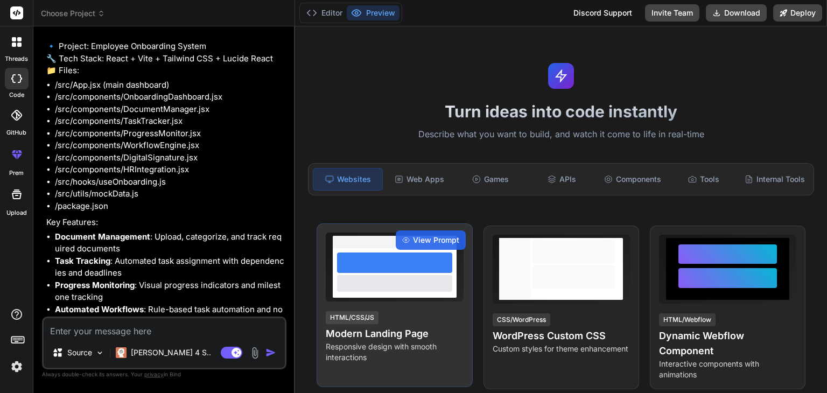
click at [378, 342] on h4 "Modern Landing Page" at bounding box center [394, 333] width 137 height 15
click at [420, 246] on span "View Prompt" at bounding box center [436, 240] width 46 height 11
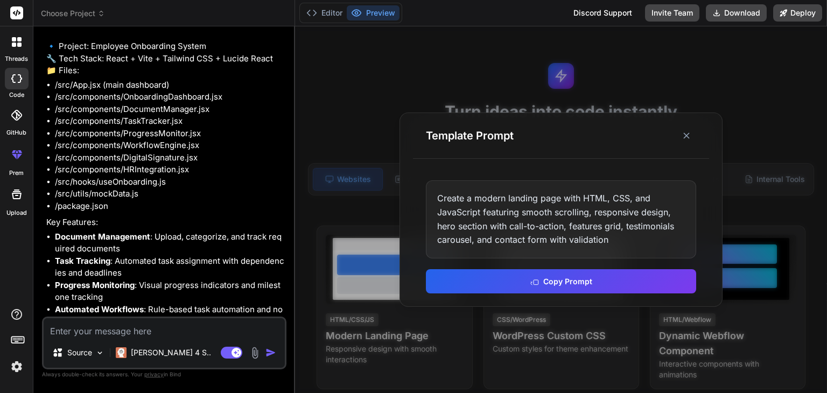
click at [699, 131] on div "Template Prompt" at bounding box center [561, 136] width 296 height 46
click at [691, 134] on icon at bounding box center [686, 135] width 11 height 11
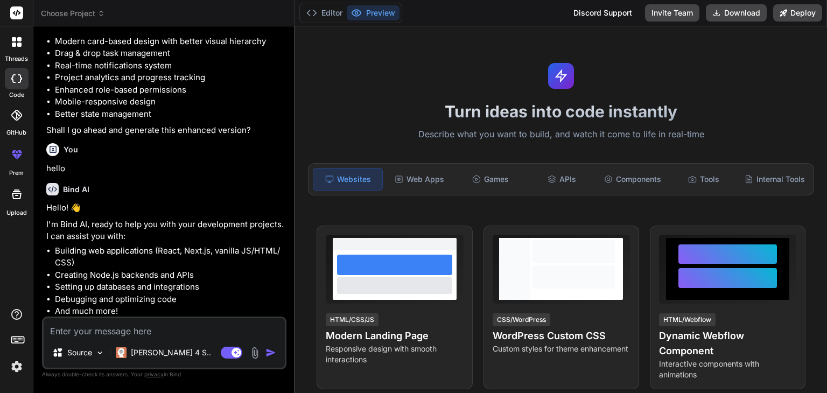
scroll to position [2508, 0]
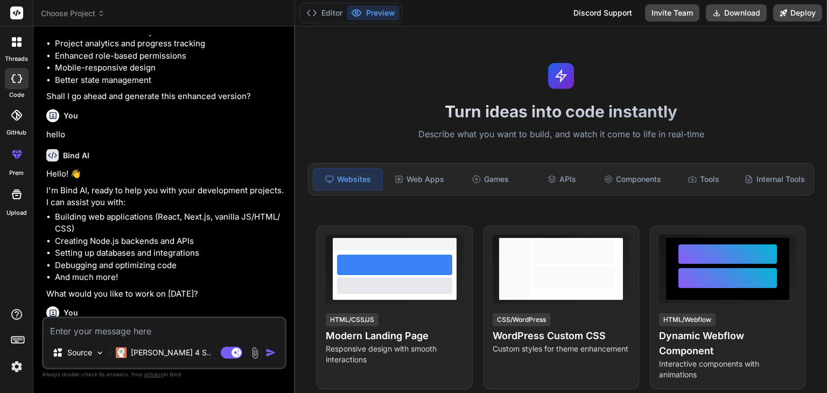
click at [55, 158] on icon at bounding box center [52, 155] width 9 height 6
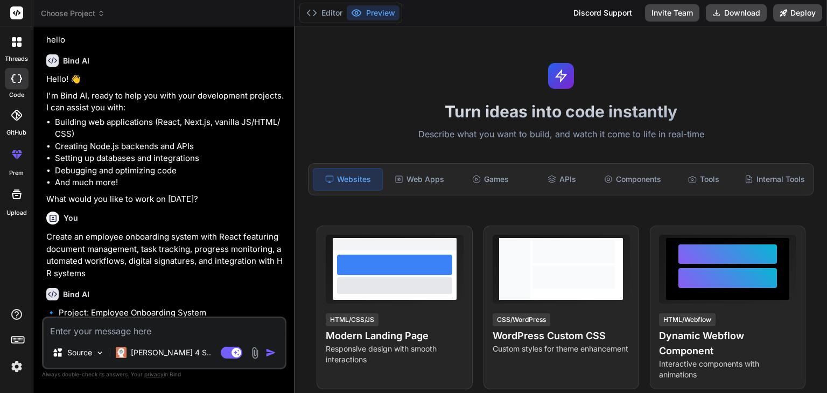
scroll to position [3032, 0]
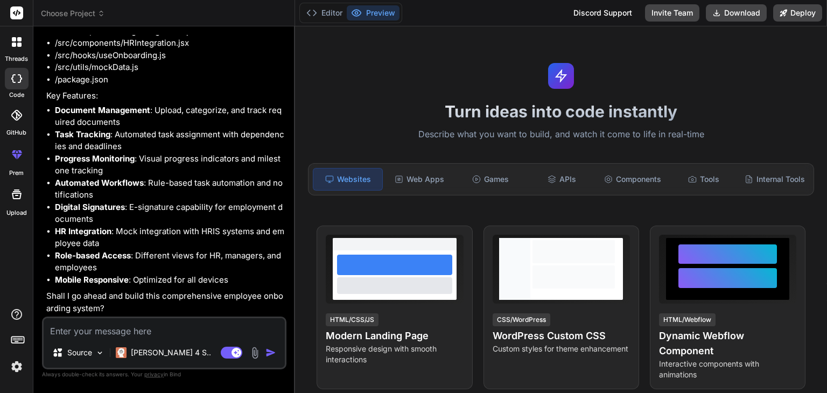
click at [18, 72] on div at bounding box center [17, 79] width 24 height 22
click at [60, 17] on span "Choose Project" at bounding box center [73, 13] width 64 height 11
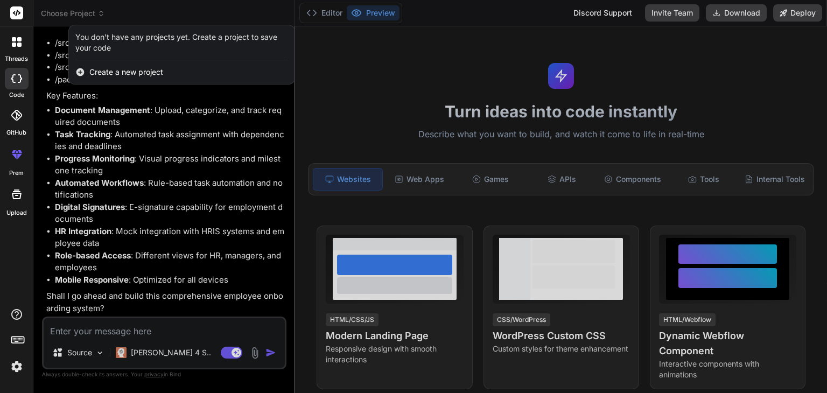
click at [332, 12] on div at bounding box center [413, 196] width 827 height 393
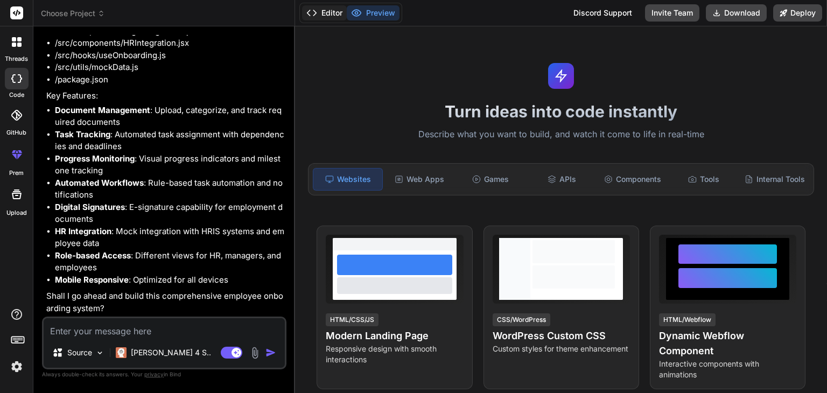
click at [325, 10] on button "Editor" at bounding box center [324, 12] width 45 height 15
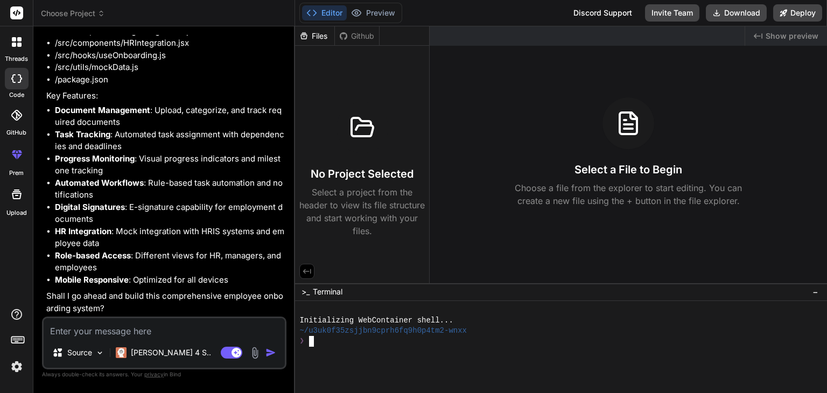
click at [372, 341] on div "❯" at bounding box center [555, 341] width 511 height 10
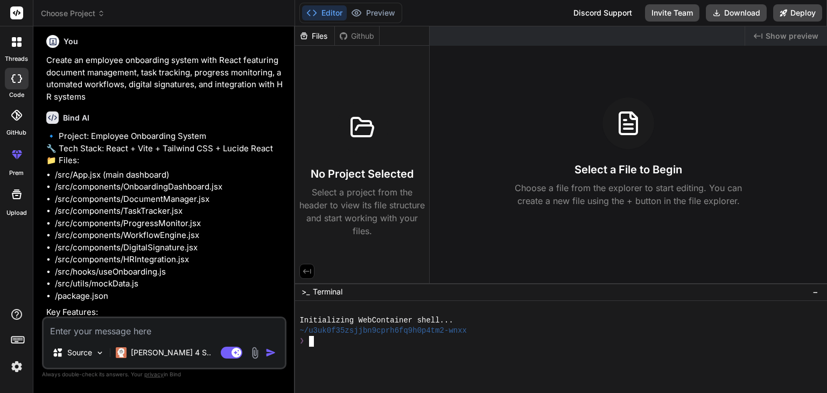
scroll to position [2778, 0]
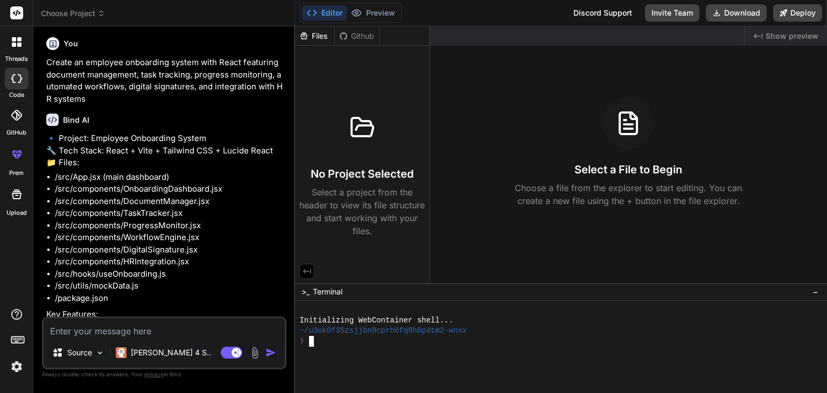
click at [127, 169] on p "🔹 Project: Employee Onboarding System 🔧 Tech Stack: React + Vite + Tailwind CSS…" at bounding box center [165, 151] width 238 height 37
click at [179, 184] on li "/src/App.jsx (main dashboard)" at bounding box center [169, 177] width 229 height 12
click at [92, 208] on li "/src/components/DocumentManager.jsx" at bounding box center [169, 202] width 229 height 12
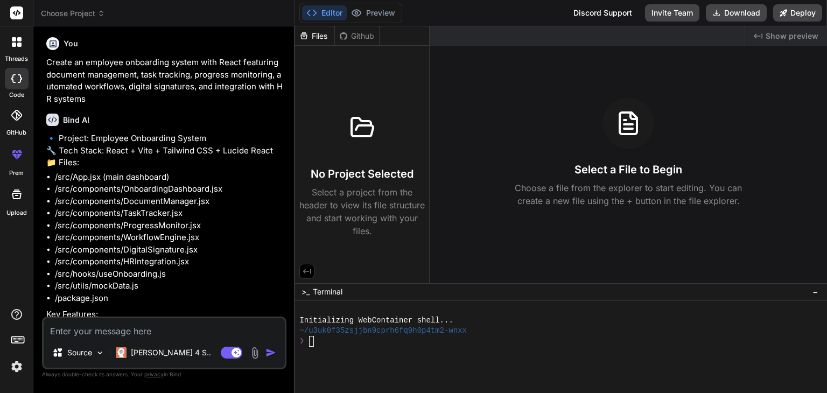
click at [161, 232] on li "/src/components/ProgressMonitor.jsx" at bounding box center [169, 226] width 229 height 12
click at [379, 9] on button "Preview" at bounding box center [373, 12] width 53 height 15
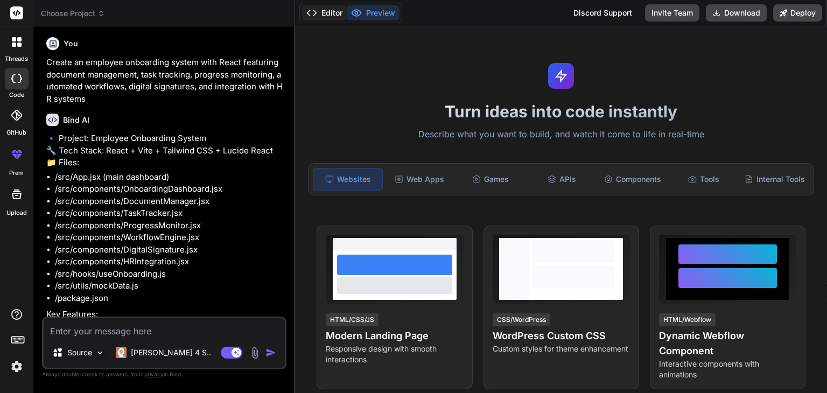
click at [340, 13] on button "Editor" at bounding box center [324, 12] width 45 height 15
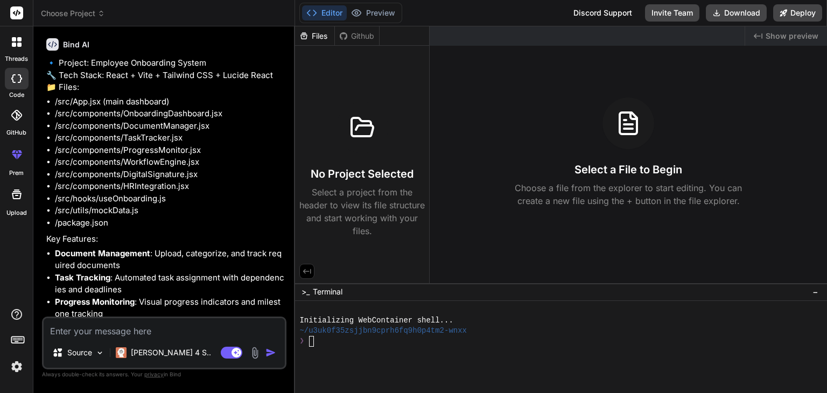
scroll to position [3032, 0]
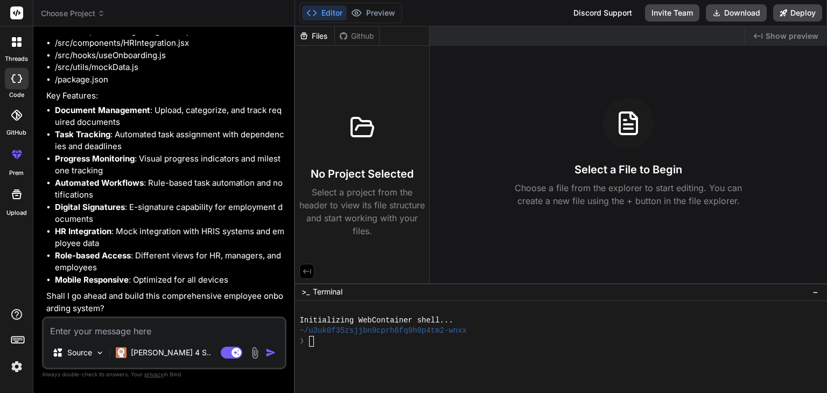
click at [83, 329] on textarea at bounding box center [164, 327] width 241 height 19
click at [19, 83] on div at bounding box center [17, 79] width 24 height 22
click at [18, 45] on icon at bounding box center [19, 45] width 4 height 4
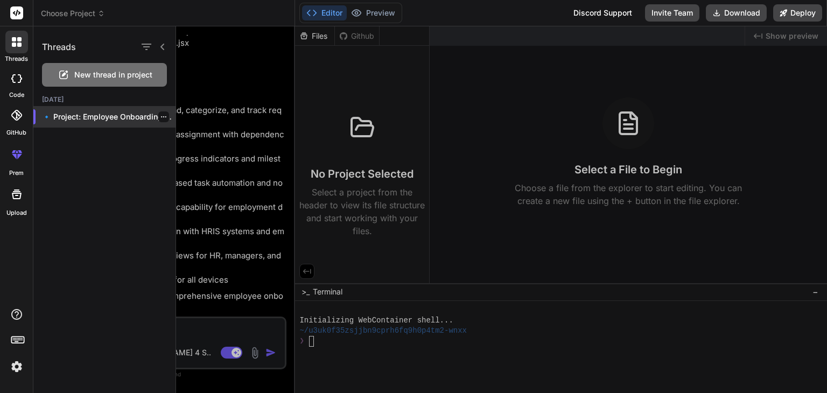
click at [93, 116] on p "🔹 Project: Employee Onboarding System ..." at bounding box center [109, 117] width 134 height 11
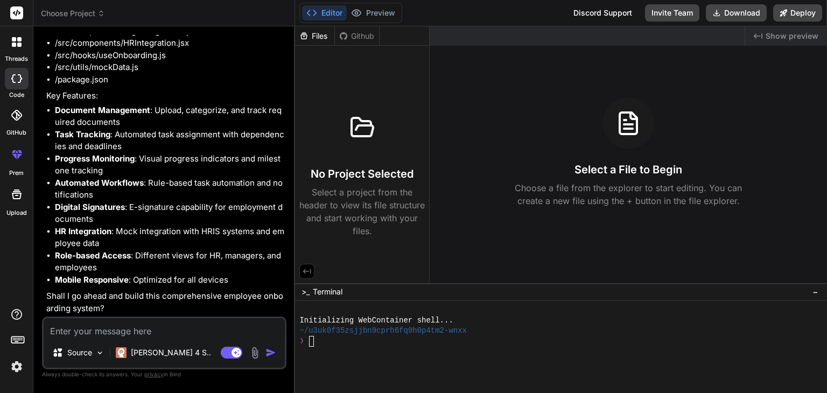
click at [86, 335] on textarea at bounding box center [164, 327] width 241 height 19
click at [86, 358] on p "Source" at bounding box center [79, 352] width 25 height 11
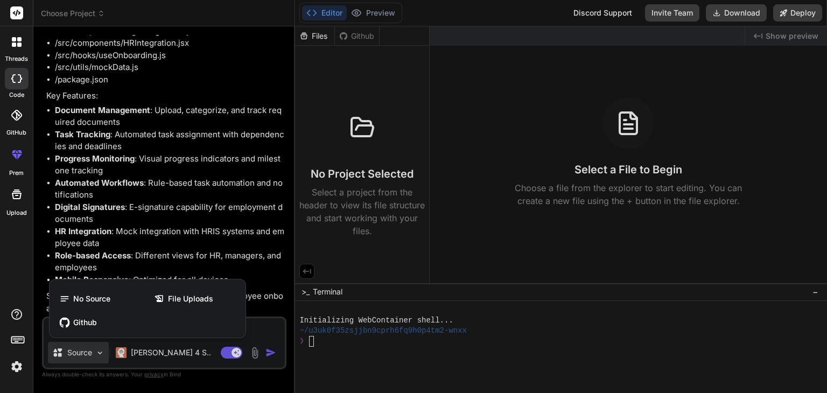
click at [194, 252] on div at bounding box center [413, 196] width 827 height 393
type textarea "x"
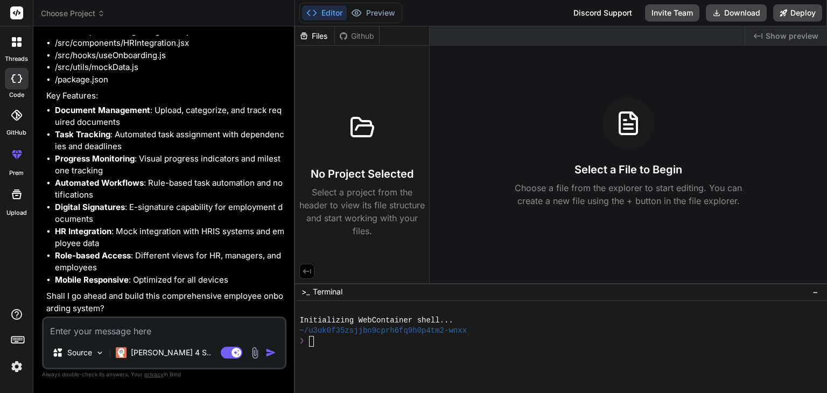
click at [111, 329] on textarea at bounding box center [164, 327] width 241 height 19
click at [198, 330] on textarea at bounding box center [164, 327] width 241 height 19
paste textarea "import { useState, useEffect, useMemo, useCallback } from "react"; import { Plu…"
type textarea "import { useState, useEffect, useMemo, useCallback } from "react"; import { Plu…"
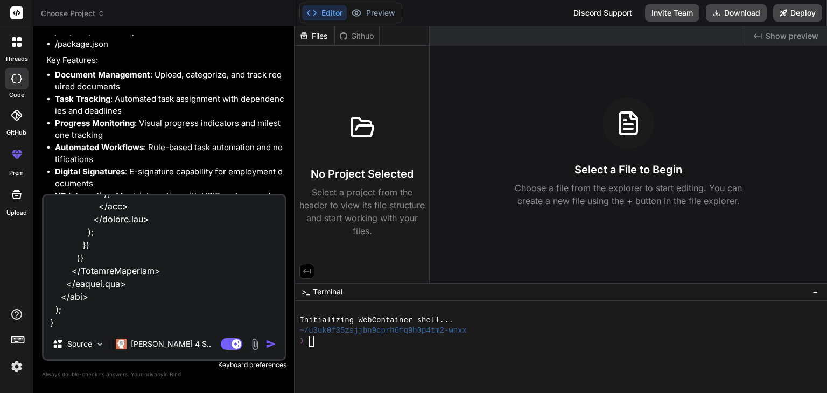
type textarea "x"
paste textarea "import { useState, useEffect } from "react"; import { Check, FileText, X, User …"
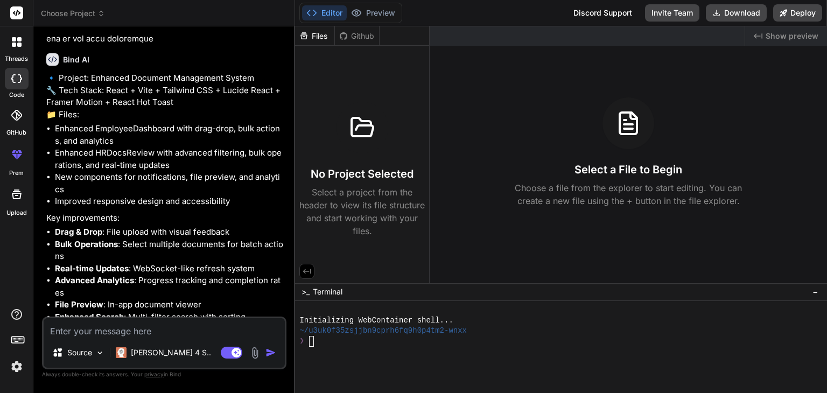
scroll to position [5850, 0]
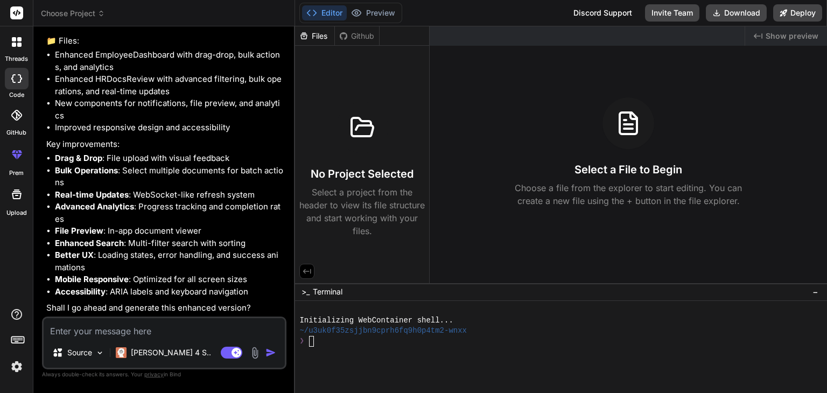
click at [112, 331] on textarea at bounding box center [164, 327] width 241 height 19
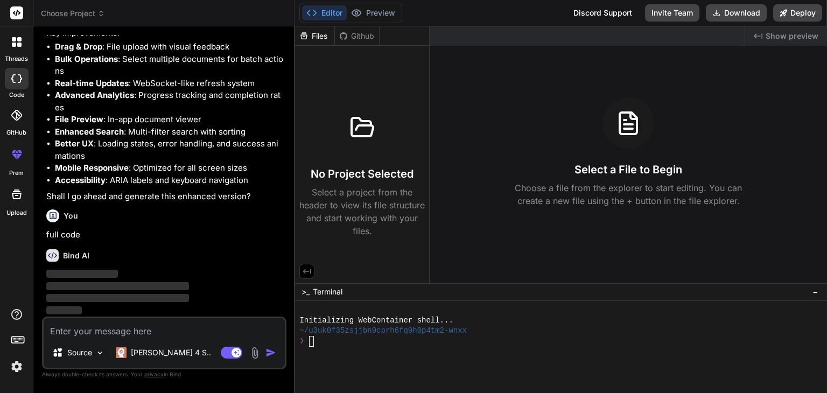
scroll to position [5961, 0]
click at [241, 254] on div "Bind AI" at bounding box center [165, 255] width 238 height 12
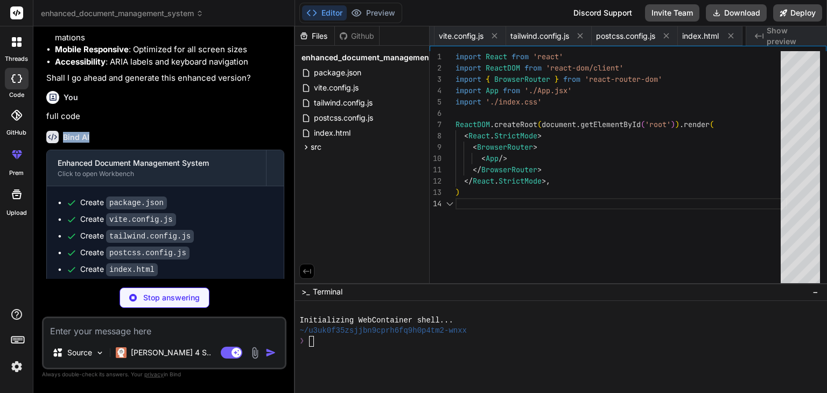
scroll to position [0, 134]
click at [321, 149] on span "src" at bounding box center [316, 147] width 11 height 11
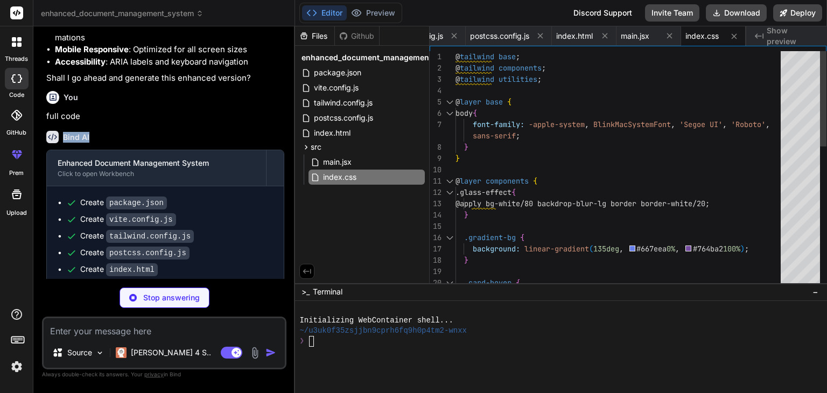
scroll to position [0, 263]
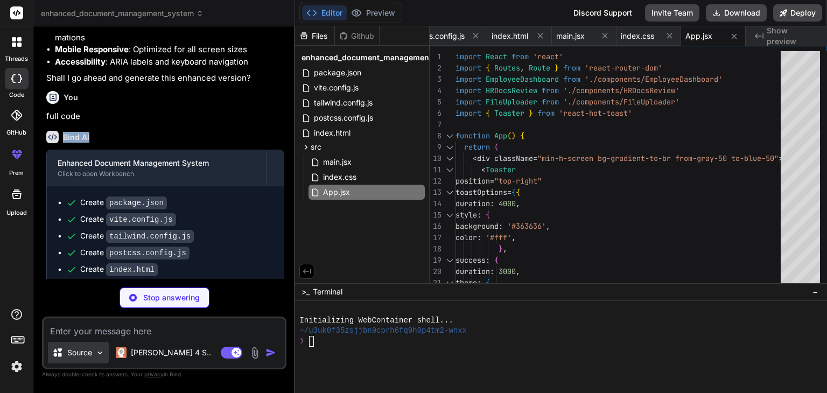
click at [95, 351] on img at bounding box center [99, 353] width 9 height 9
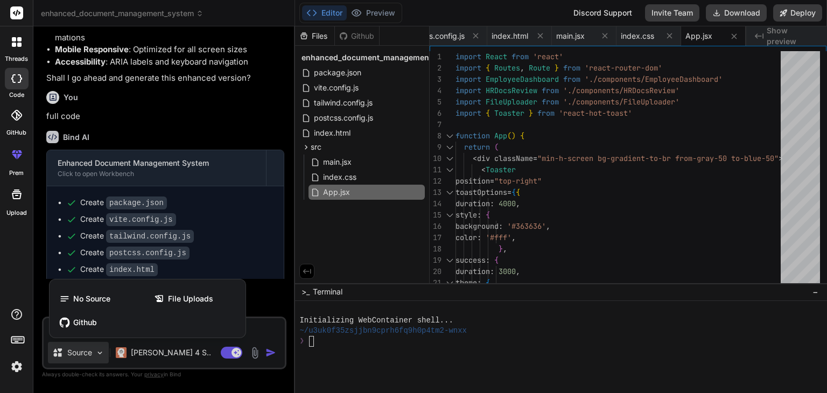
click at [188, 355] on div at bounding box center [413, 196] width 827 height 393
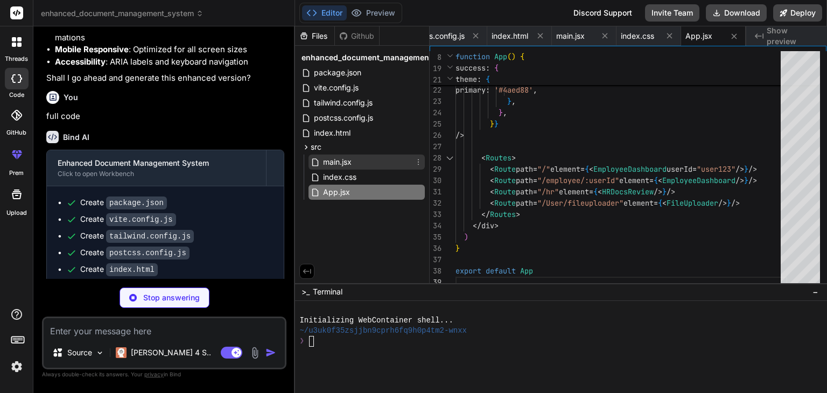
click at [330, 158] on span "main.jsx" at bounding box center [337, 162] width 31 height 13
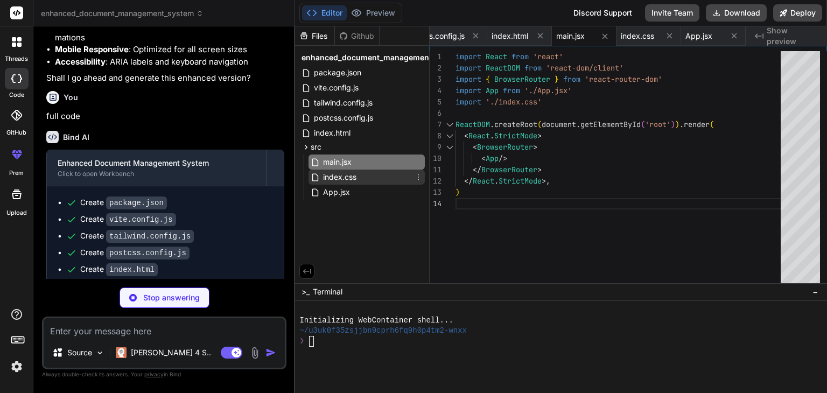
click at [340, 176] on span "index.css" at bounding box center [340, 177] width 36 height 13
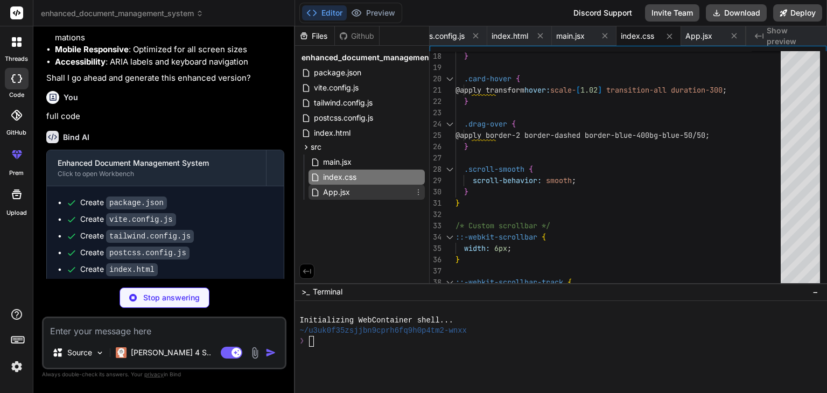
click at [345, 189] on span "App.jsx" at bounding box center [336, 192] width 29 height 13
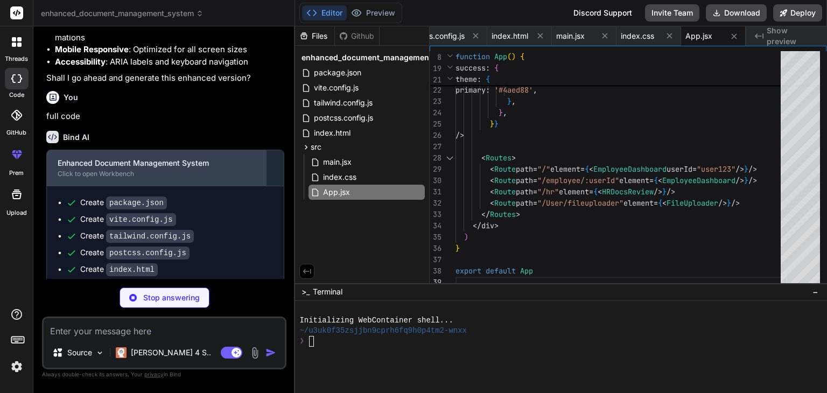
scroll to position [6153, 0]
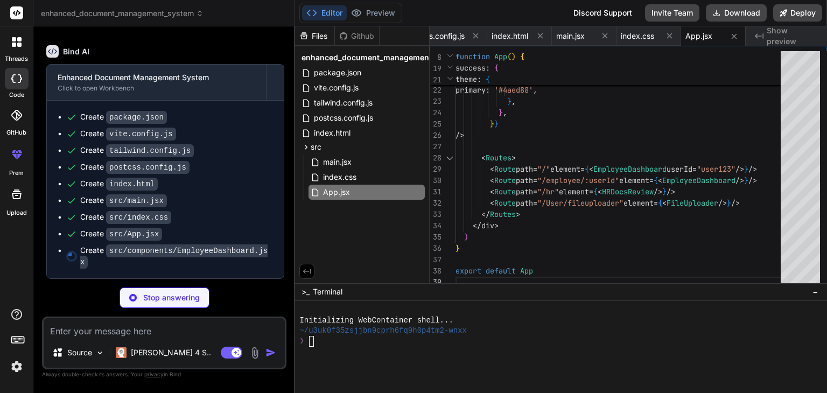
click at [215, 240] on div "Create src/App.jsx" at bounding box center [169, 233] width 207 height 11
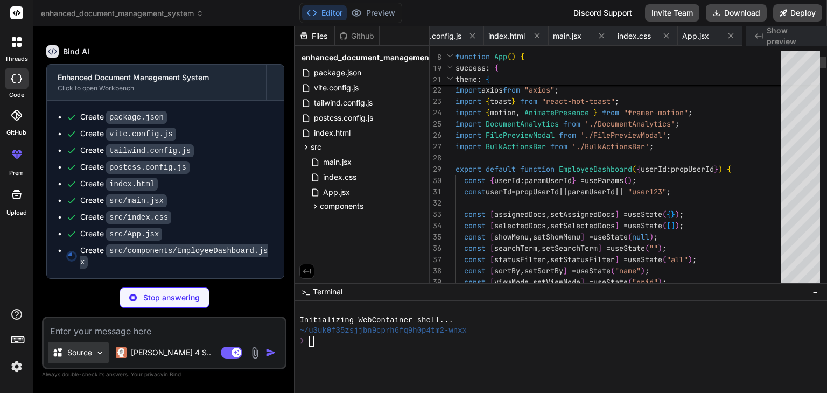
scroll to position [0, 371]
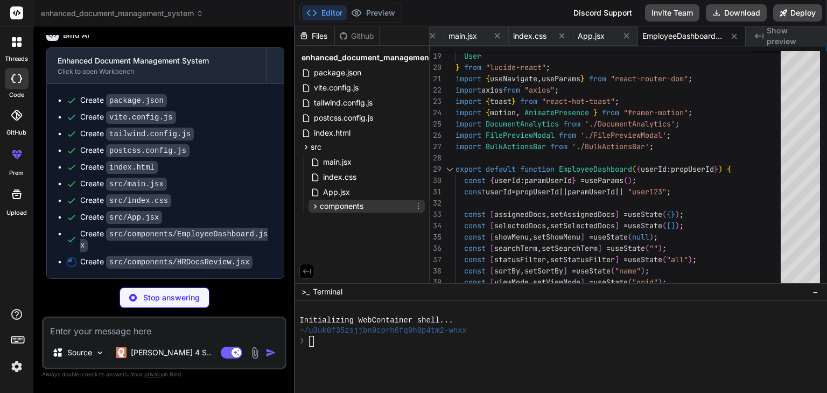
click at [338, 210] on span "components" at bounding box center [342, 206] width 44 height 11
click at [358, 222] on span "EmployeeDashboard.jsx" at bounding box center [374, 221] width 87 height 13
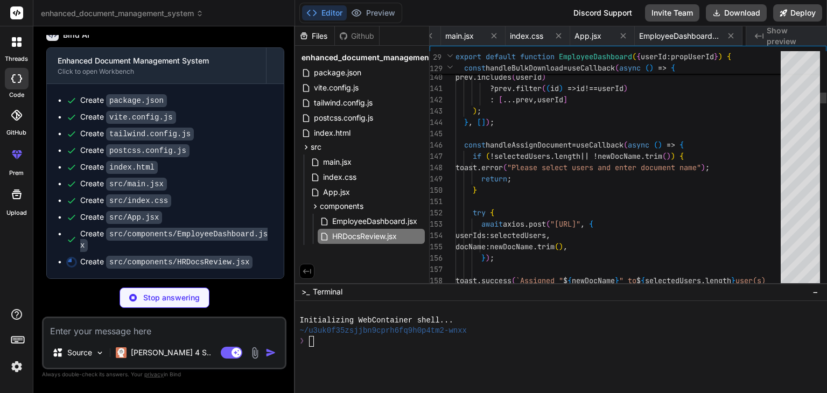
scroll to position [0, 463]
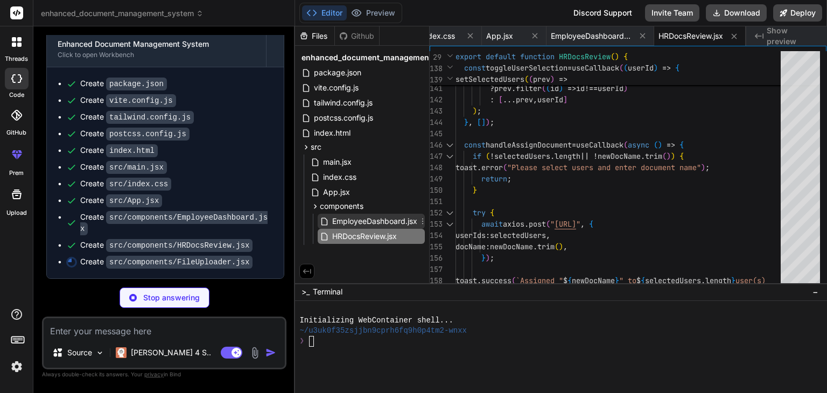
click at [376, 225] on span "EmployeeDashboard.jsx" at bounding box center [374, 221] width 87 height 13
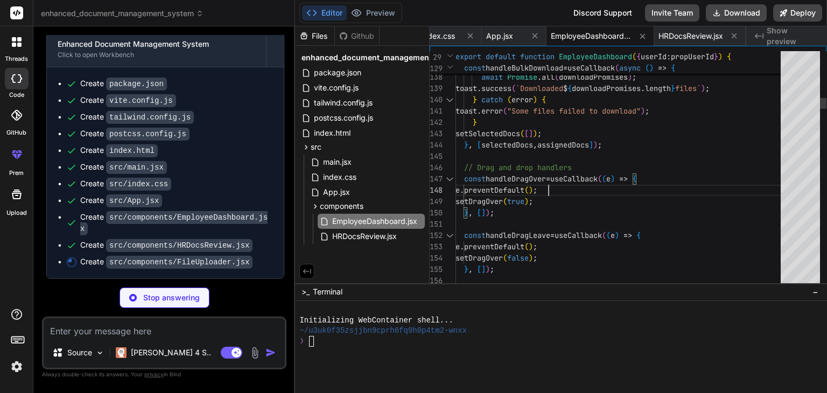
scroll to position [0, 0]
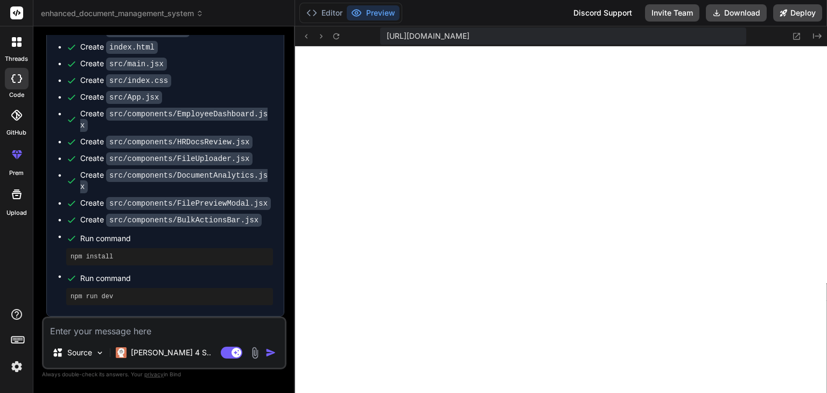
scroll to position [6278, 0]
click at [332, 32] on icon at bounding box center [336, 36] width 9 height 9
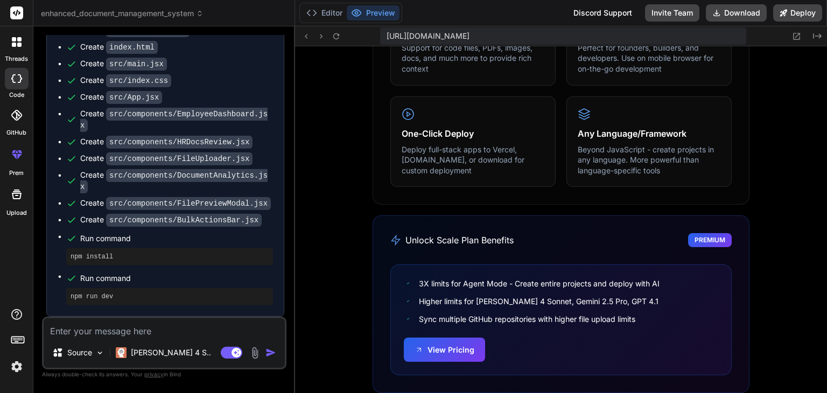
scroll to position [0, 0]
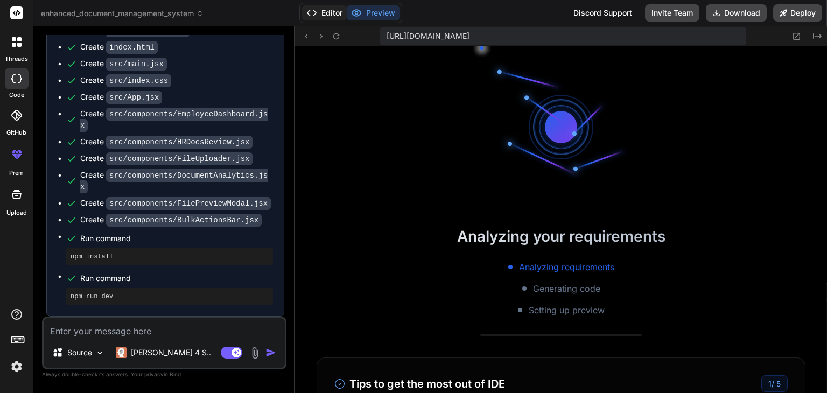
click at [325, 5] on button "Editor" at bounding box center [324, 12] width 45 height 15
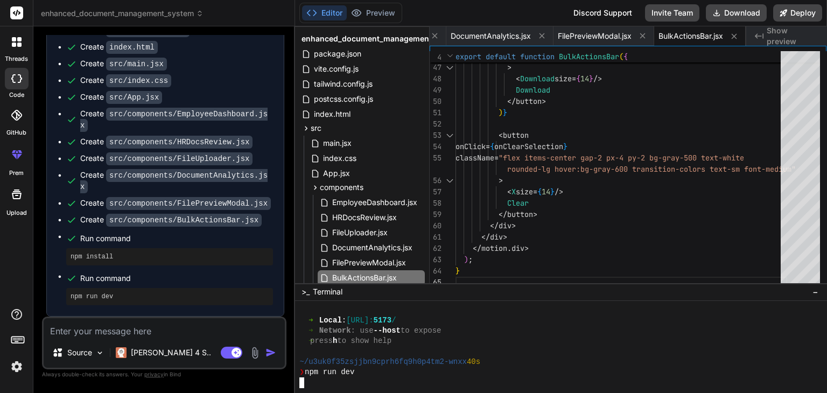
scroll to position [362, 0]
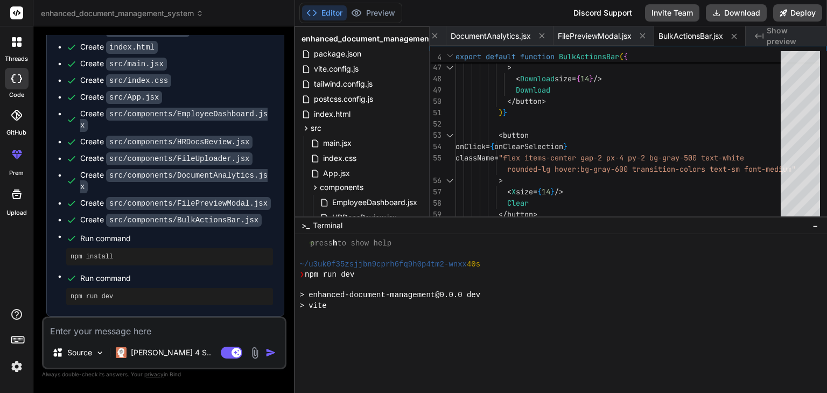
drag, startPoint x: 465, startPoint y: 283, endPoint x: 467, endPoint y: 210, distance: 73.3
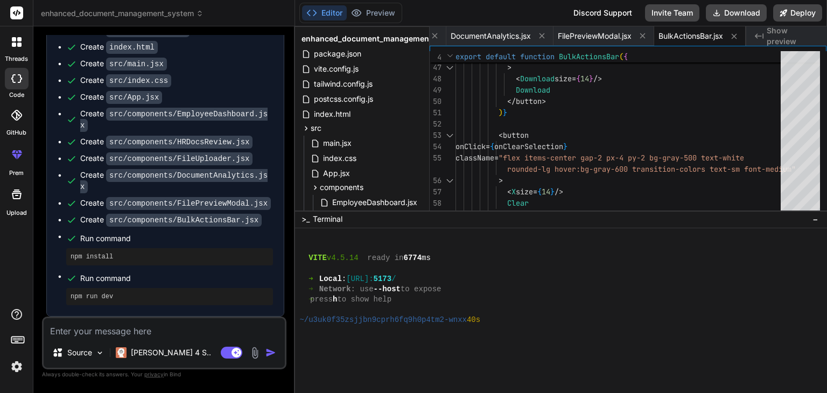
scroll to position [289, 0]
click at [360, 278] on div "➜ Local : [URL]: 5173 /" at bounding box center [555, 279] width 511 height 10
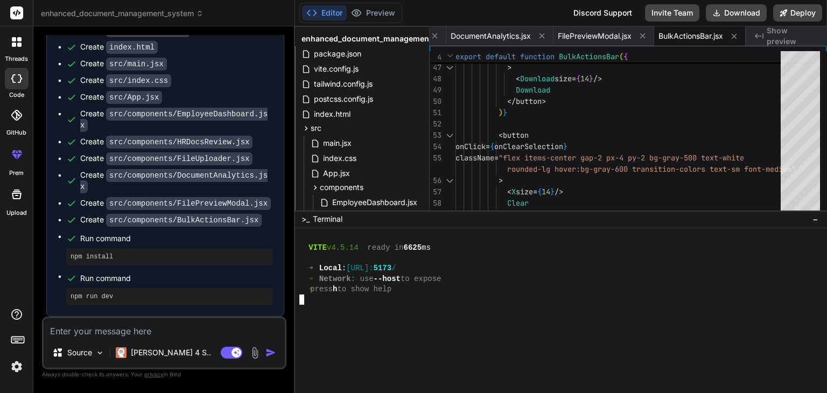
scroll to position [651, 0]
click at [373, 16] on button "Preview" at bounding box center [373, 12] width 53 height 15
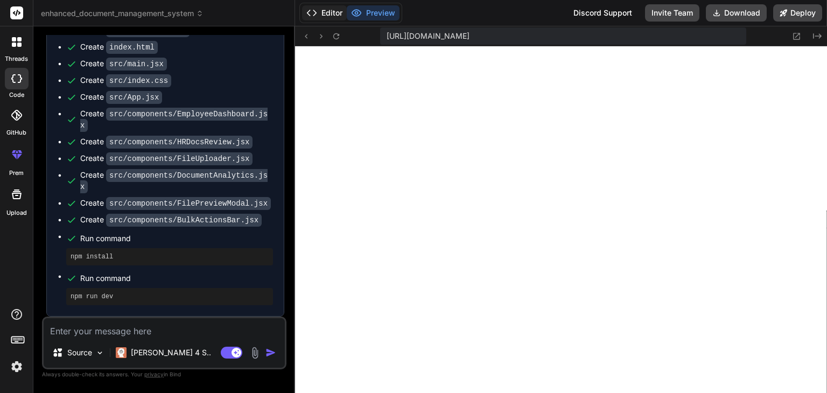
click at [321, 7] on button "Editor" at bounding box center [324, 12] width 45 height 15
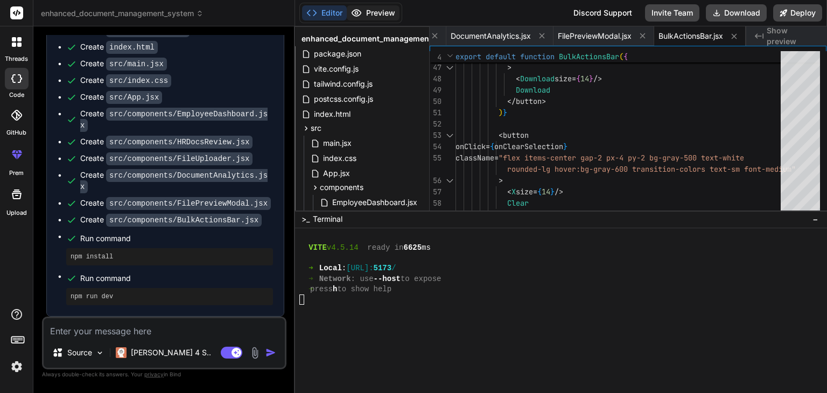
click at [370, 19] on button "Preview" at bounding box center [373, 12] width 53 height 15
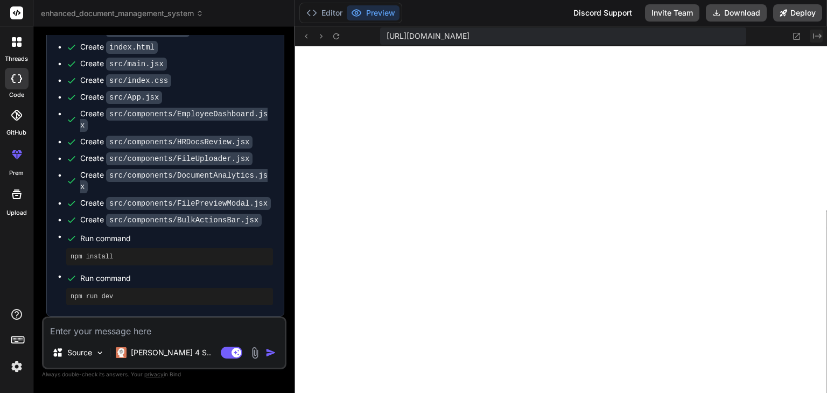
drag, startPoint x: 806, startPoint y: 38, endPoint x: 817, endPoint y: 33, distance: 12.0
click at [817, 33] on div "Created with Pixso." at bounding box center [803, 36] width 39 height 13
click at [817, 33] on icon "Created with Pixso." at bounding box center [817, 36] width 9 height 9
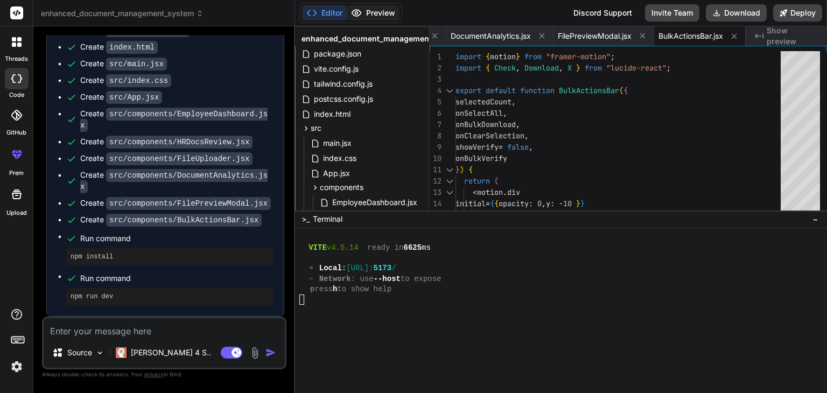
click at [368, 13] on button "Preview" at bounding box center [373, 12] width 53 height 15
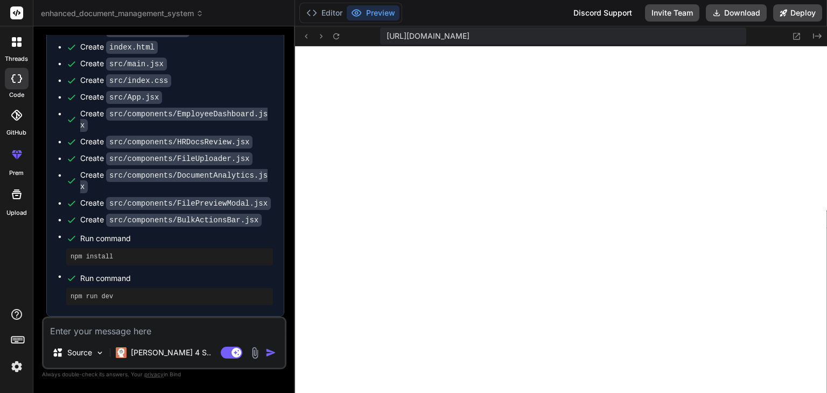
click at [231, 149] on code "src/components/HRDocsReview.jsx" at bounding box center [179, 142] width 147 height 13
click at [336, 11] on button "Editor" at bounding box center [324, 12] width 45 height 15
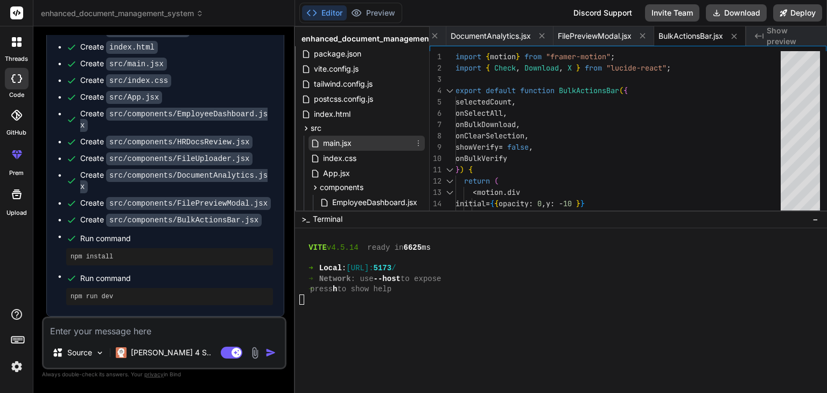
scroll to position [122, 0]
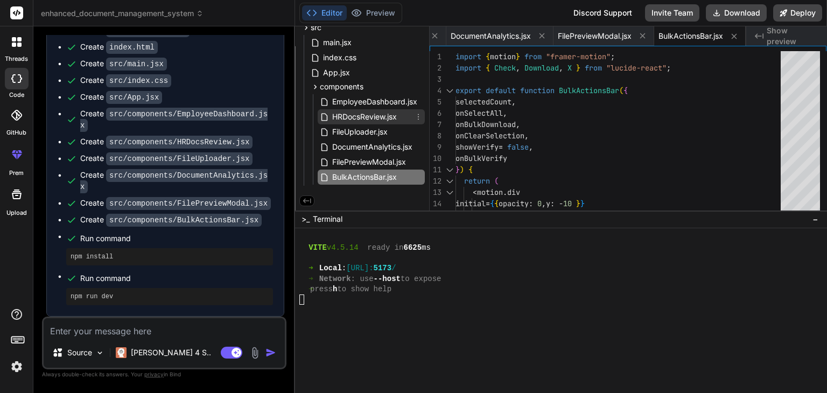
click at [359, 115] on span "HRDocsReview.jsx" at bounding box center [364, 116] width 67 height 13
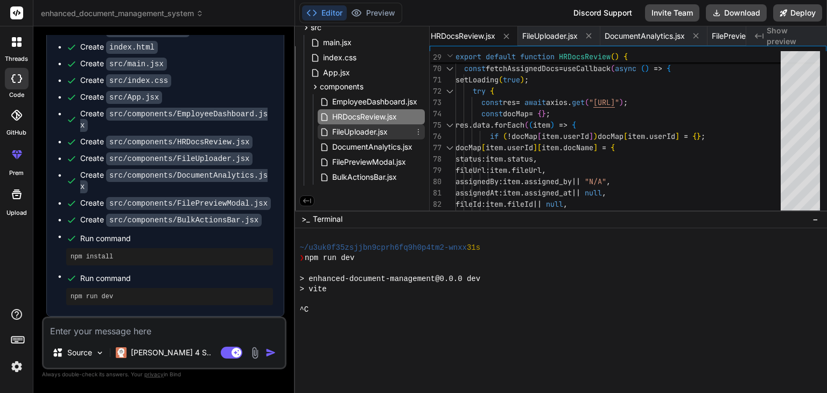
scroll to position [0, 0]
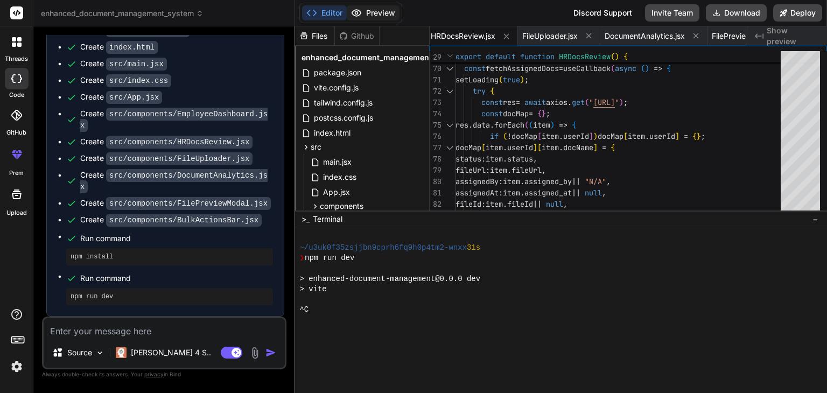
click at [368, 16] on button "Preview" at bounding box center [373, 12] width 53 height 15
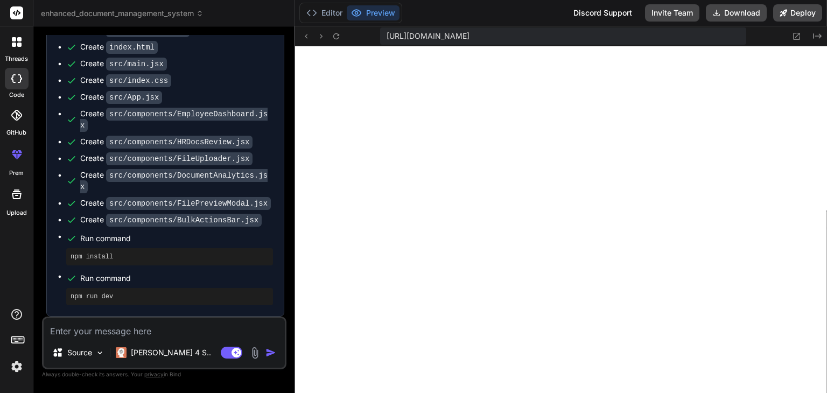
click at [231, 132] on code "src/components/EmployeeDashboard.jsx" at bounding box center [173, 120] width 187 height 24
drag, startPoint x: 333, startPoint y: 3, endPoint x: 333, endPoint y: 13, distance: 10.8
click at [333, 13] on div "Editor Preview" at bounding box center [351, 13] width 103 height 20
click at [333, 13] on button "Editor" at bounding box center [324, 12] width 45 height 15
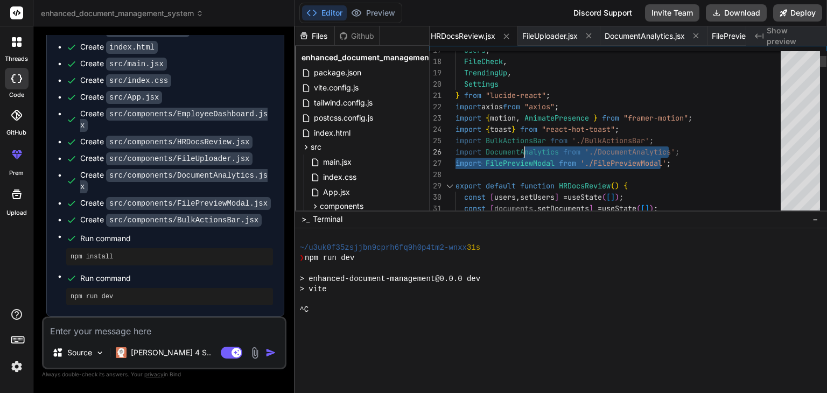
drag, startPoint x: 683, startPoint y: 164, endPoint x: 527, endPoint y: 161, distance: 155.2
drag, startPoint x: 678, startPoint y: 166, endPoint x: 456, endPoint y: 147, distance: 222.2
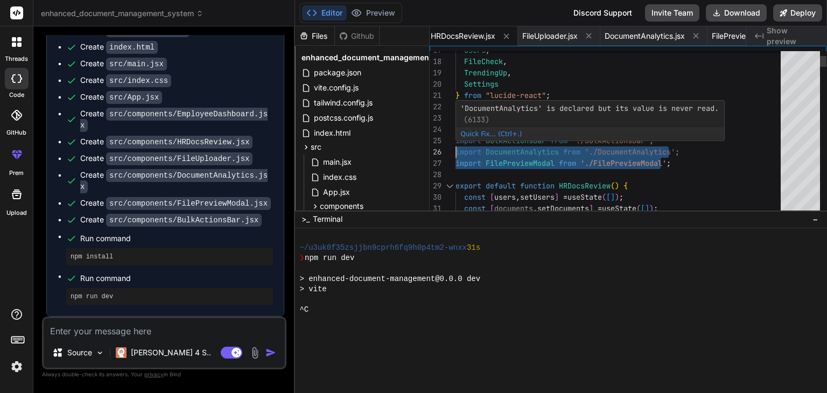
click at [490, 122] on span "(6133)" at bounding box center [475, 120] width 29 height 10
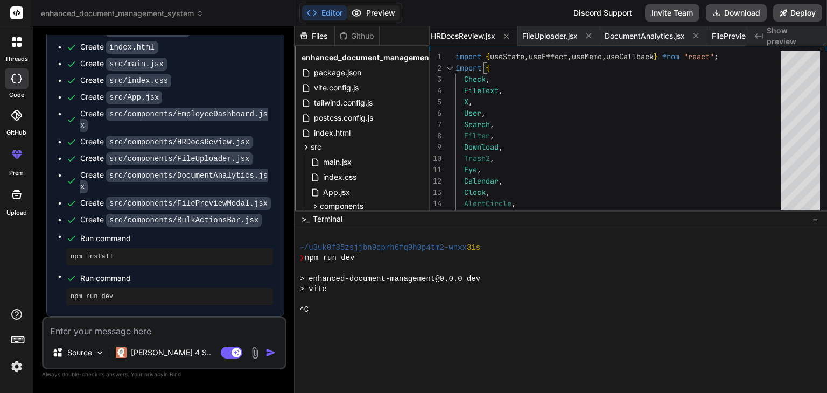
click at [379, 12] on button "Preview" at bounding box center [373, 12] width 53 height 15
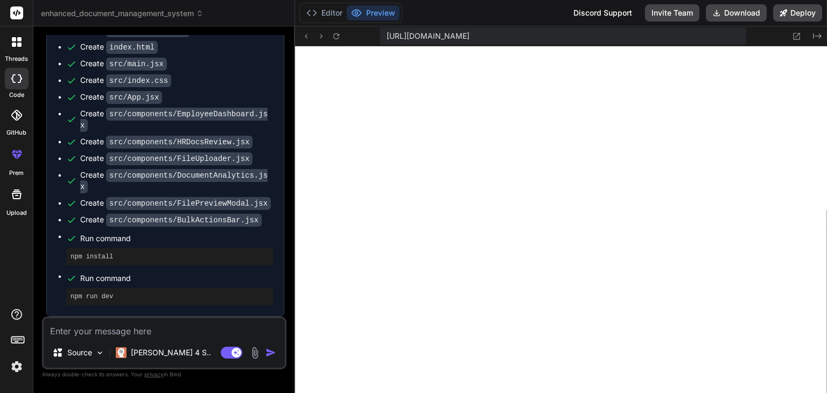
click at [130, 332] on textarea at bounding box center [164, 327] width 241 height 19
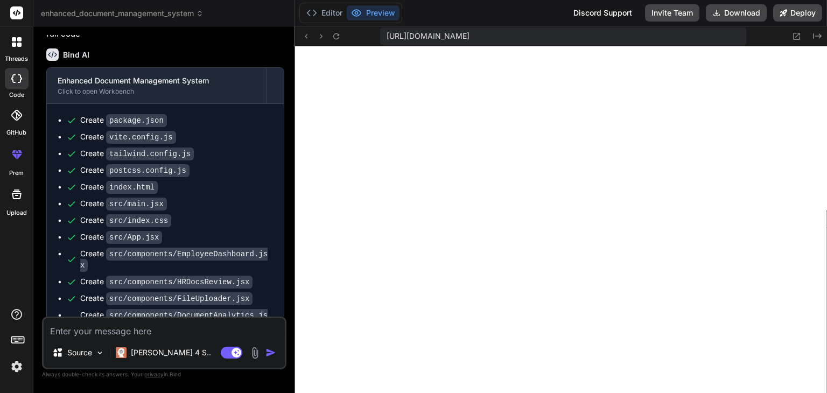
click at [15, 13] on rect at bounding box center [16, 12] width 13 height 13
click at [20, 52] on div at bounding box center [16, 42] width 23 height 23
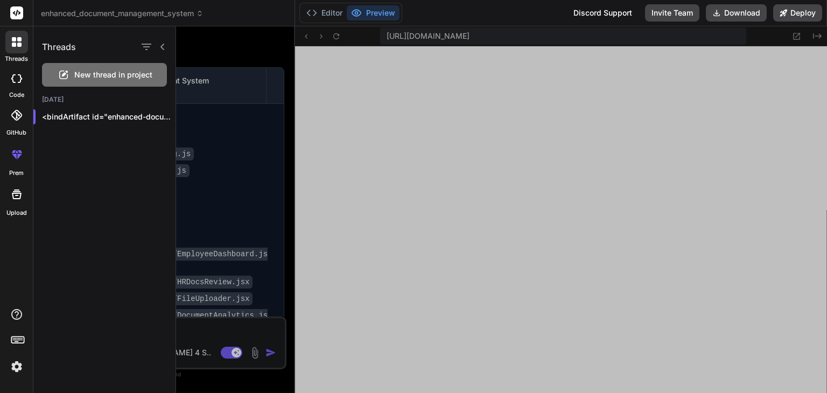
click at [103, 68] on div "New thread in project" at bounding box center [104, 75] width 125 height 24
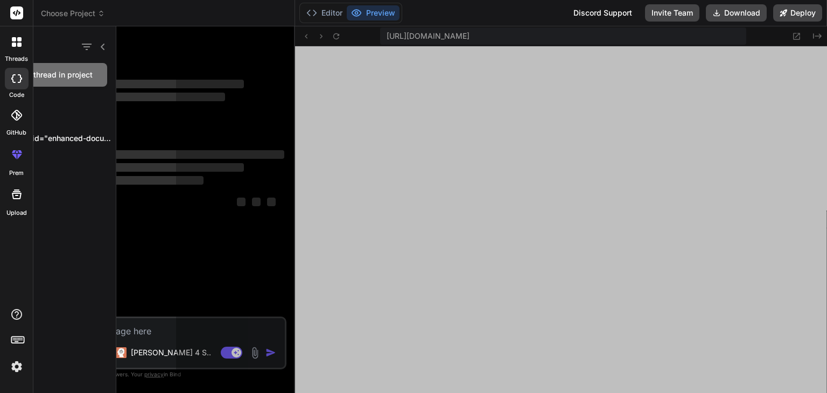
scroll to position [496, 0]
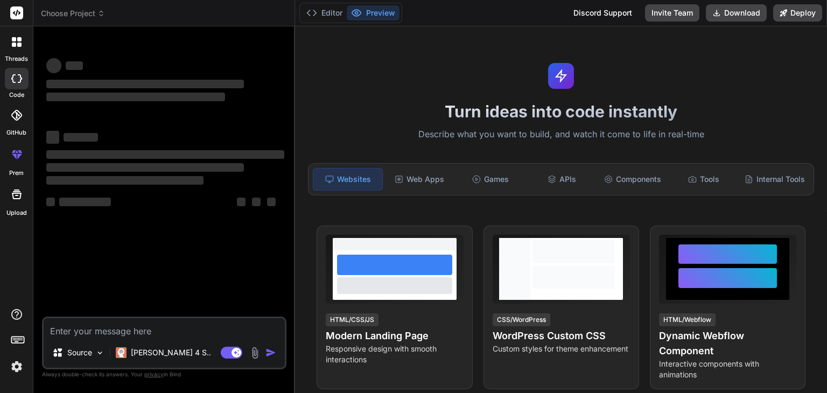
click at [108, 336] on textarea at bounding box center [164, 327] width 241 height 19
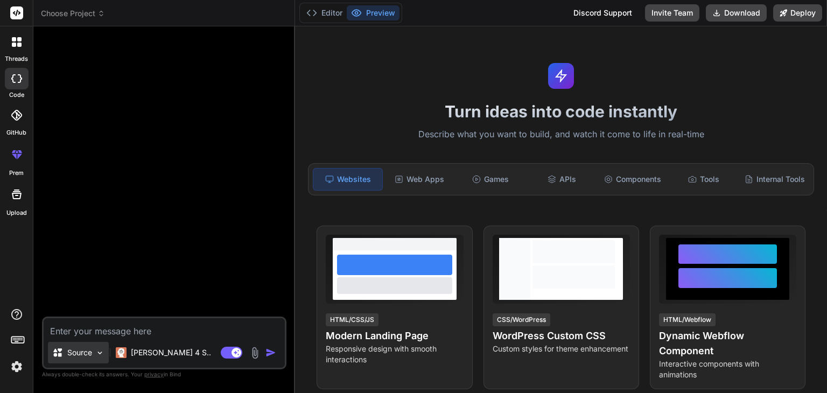
click at [81, 363] on div "Source" at bounding box center [78, 353] width 61 height 22
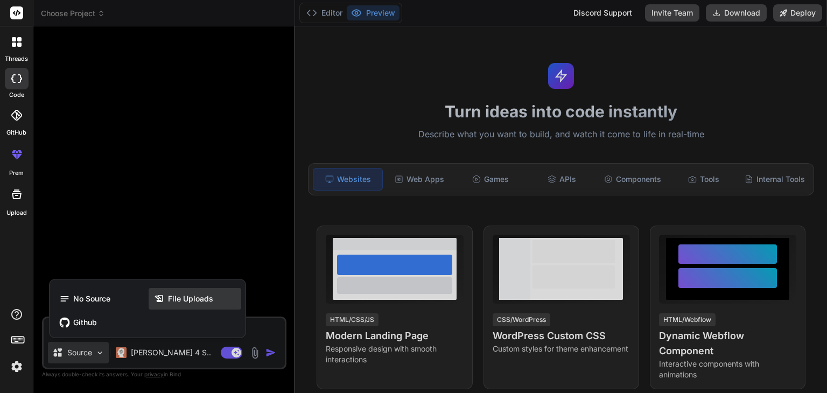
click at [155, 293] on div "File Uploads" at bounding box center [195, 299] width 93 height 22
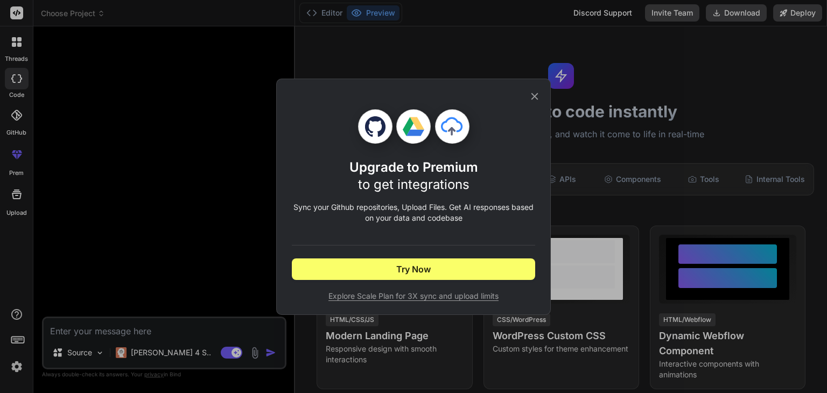
click at [539, 101] on icon at bounding box center [535, 97] width 12 height 12
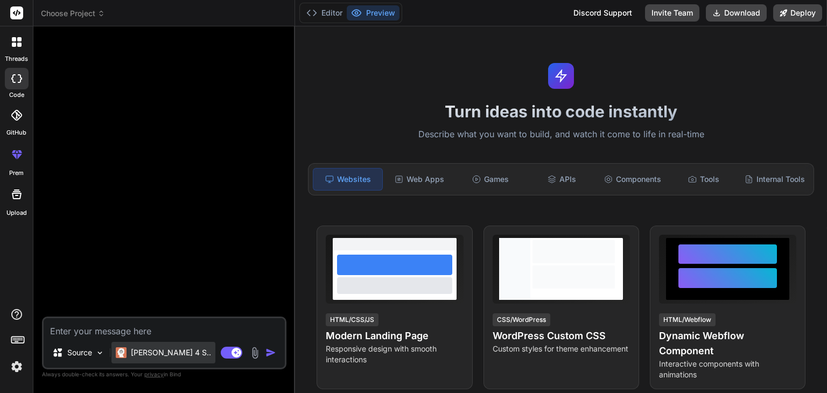
click at [140, 347] on p "[PERSON_NAME] 4 S.." at bounding box center [171, 352] width 80 height 11
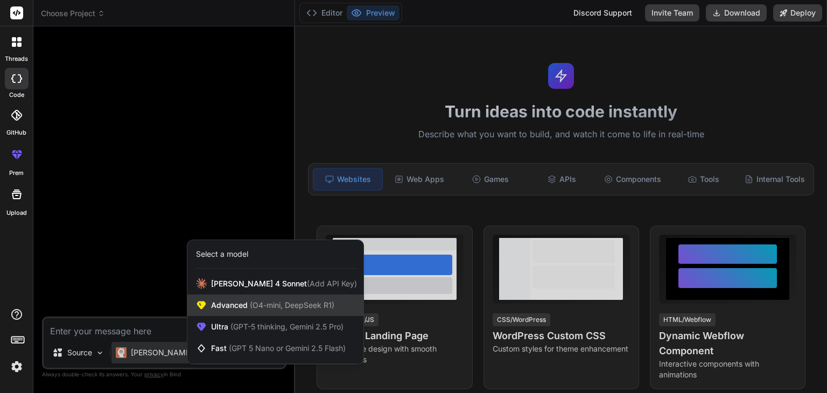
click at [220, 305] on span "Advanced (O4-mini, DeepSeek R1)" at bounding box center [272, 305] width 123 height 11
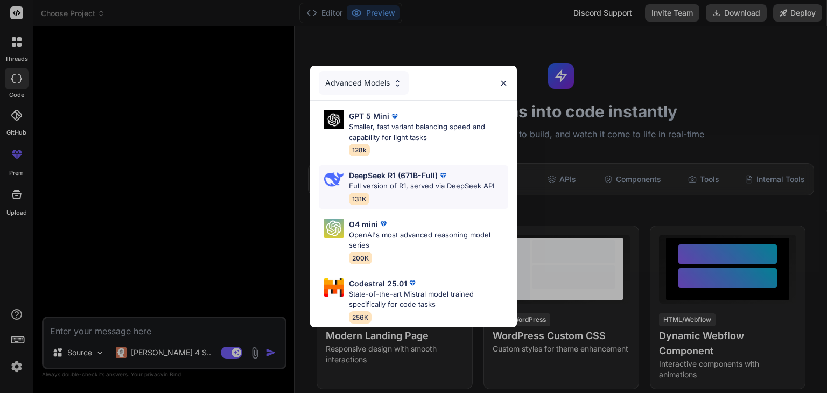
click at [413, 165] on div "DeepSeek R1 (671B-Full) Full version of R1, served via DeepSeek API 131K" at bounding box center [414, 187] width 190 height 44
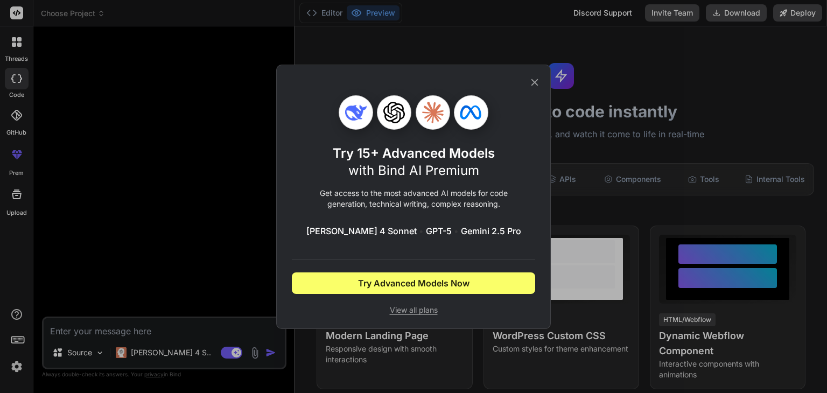
click at [541, 92] on div "Try 15+ Advanced Models with Bind AI Premium Get access to the most advanced AI…" at bounding box center [413, 197] width 275 height 265
click at [541, 80] on icon at bounding box center [535, 82] width 12 height 12
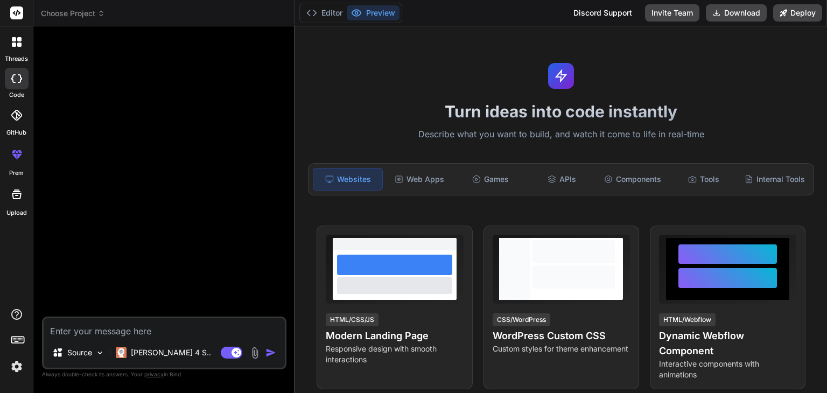
click at [17, 194] on icon at bounding box center [16, 194] width 13 height 13
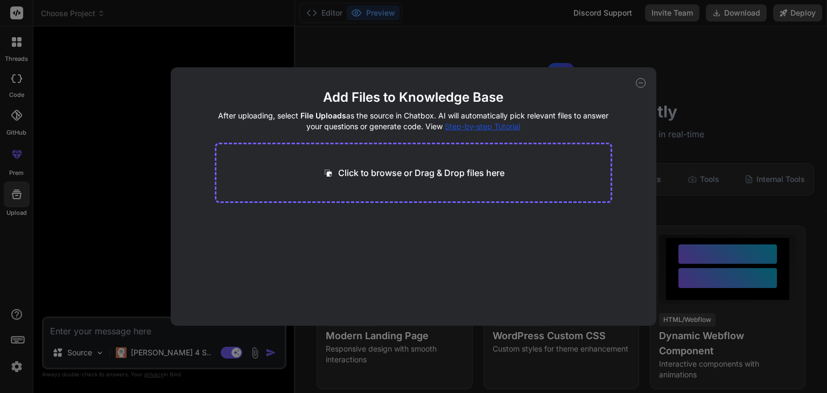
click at [17, 194] on div "Add Files to Knowledge Base After uploading, select File Uploads as the source …" at bounding box center [413, 196] width 827 height 393
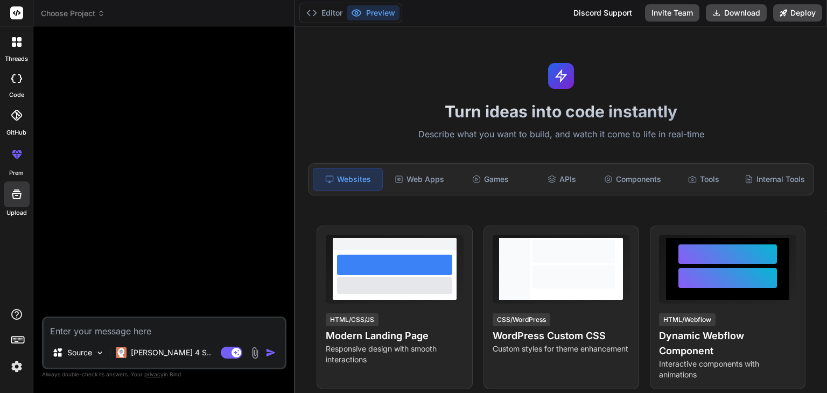
click at [21, 188] on icon at bounding box center [16, 194] width 13 height 13
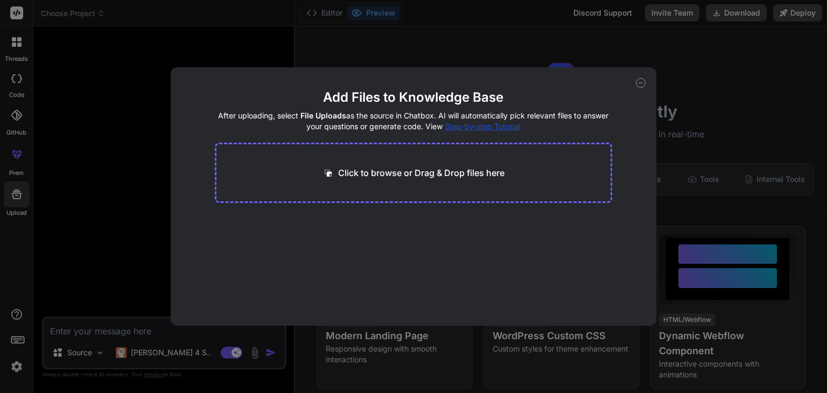
click at [367, 164] on div "Click to browse or Drag & Drop files here" at bounding box center [414, 173] width 398 height 60
click at [330, 174] on icon at bounding box center [328, 173] width 11 height 11
click at [641, 83] on icon at bounding box center [641, 83] width 4 height 0
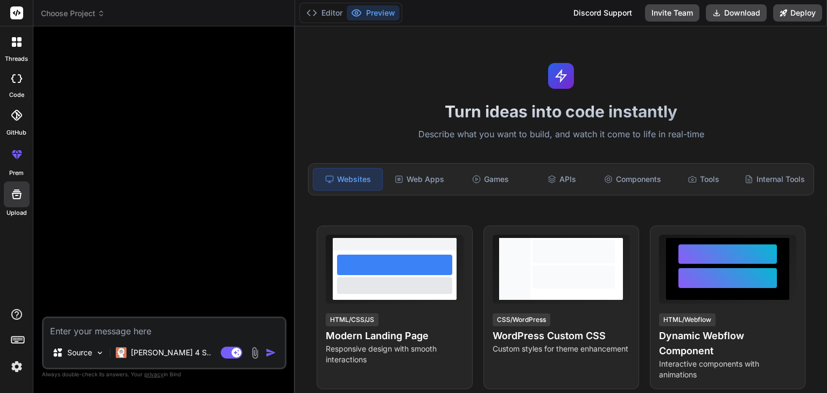
click at [16, 126] on div at bounding box center [17, 115] width 24 height 24
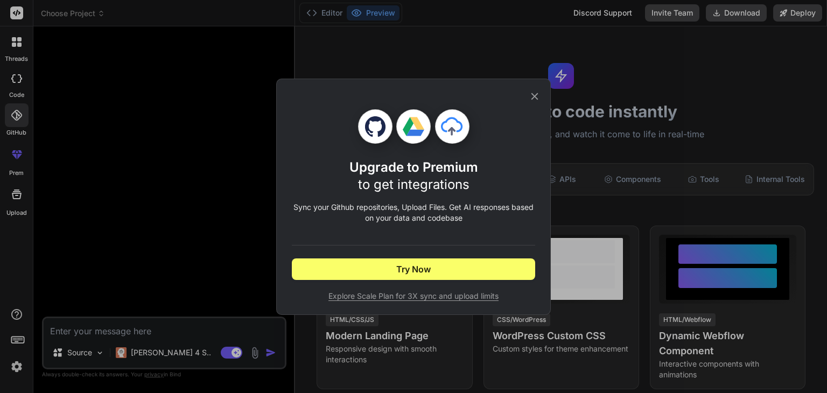
click at [20, 96] on div "Upgrade to Premium to get integrations Sync your Github repositories, Upload Fi…" at bounding box center [413, 196] width 827 height 393
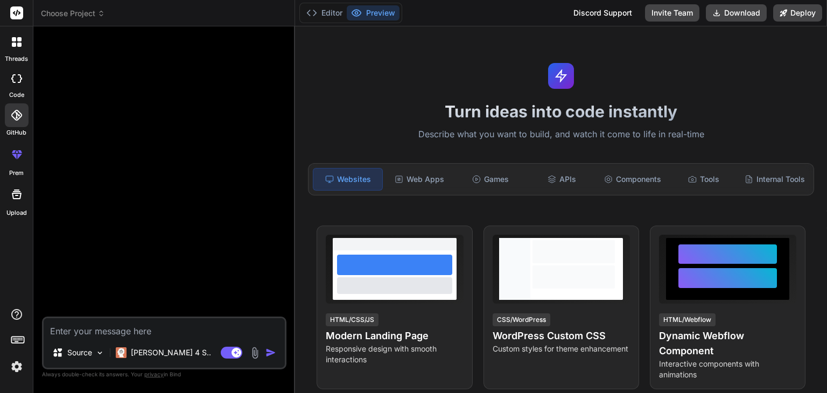
click at [12, 39] on icon at bounding box center [14, 39] width 4 height 4
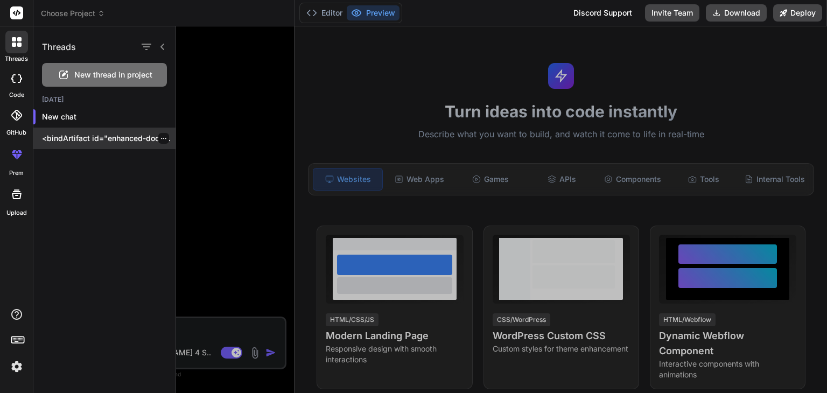
click at [138, 140] on p "<bindArtifact id="enhanced-document-mana..." at bounding box center [109, 138] width 134 height 11
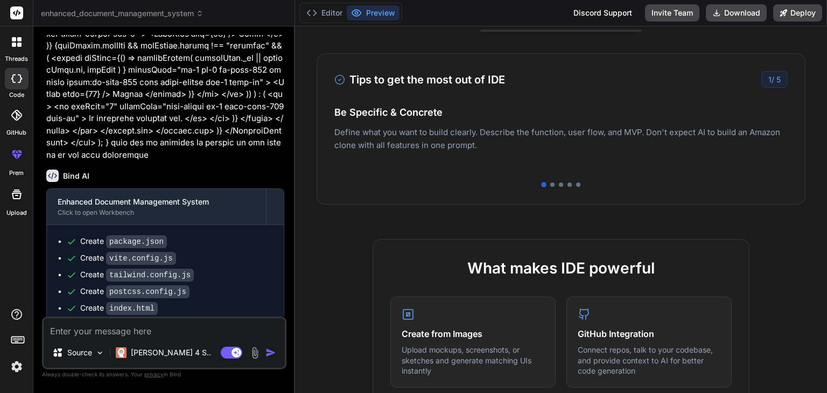
scroll to position [5036, 0]
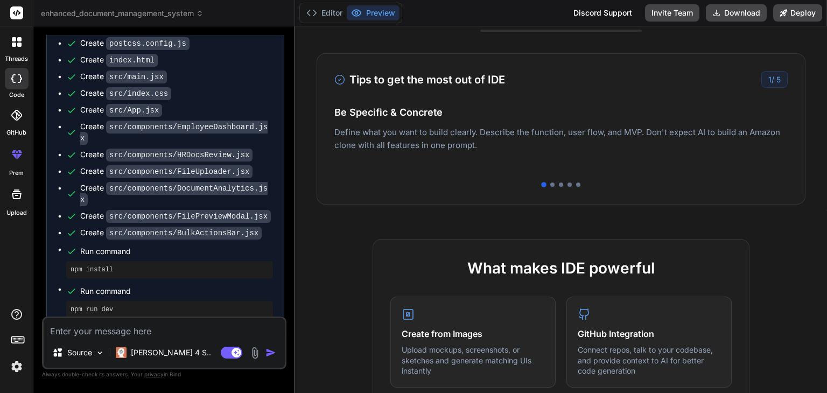
click at [170, 337] on textarea at bounding box center [164, 327] width 241 height 19
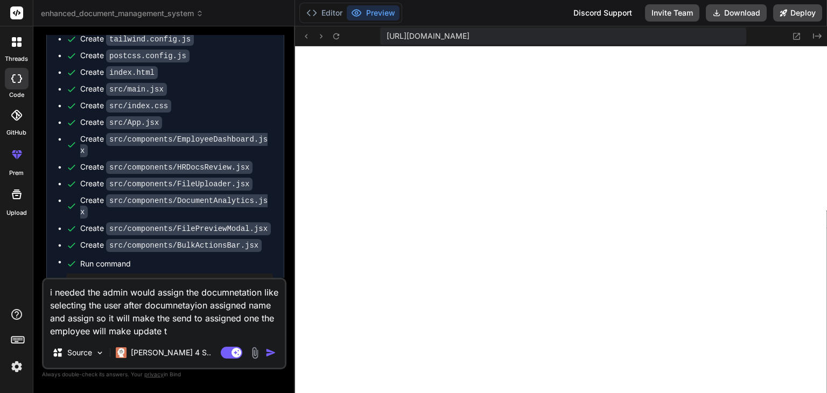
scroll to position [5030, 0]
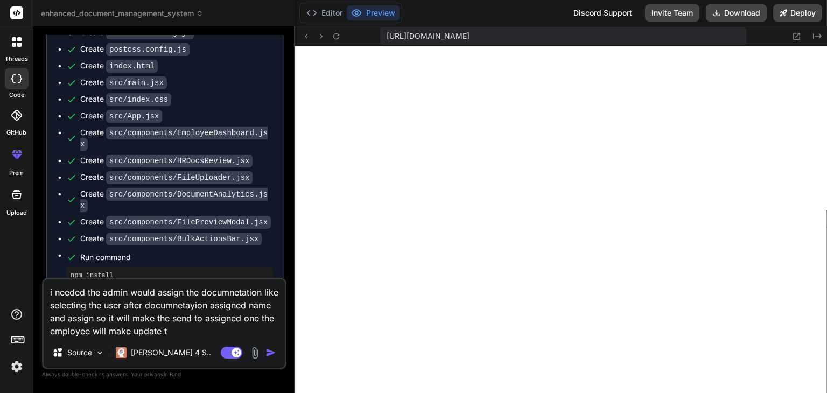
click at [174, 331] on textarea "i needed the admin would assign the documnetation like selecting the user after…" at bounding box center [164, 309] width 241 height 58
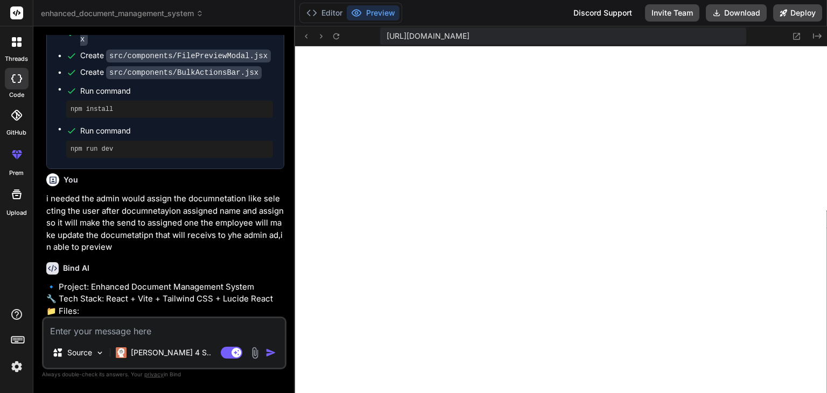
scroll to position [5381, 0]
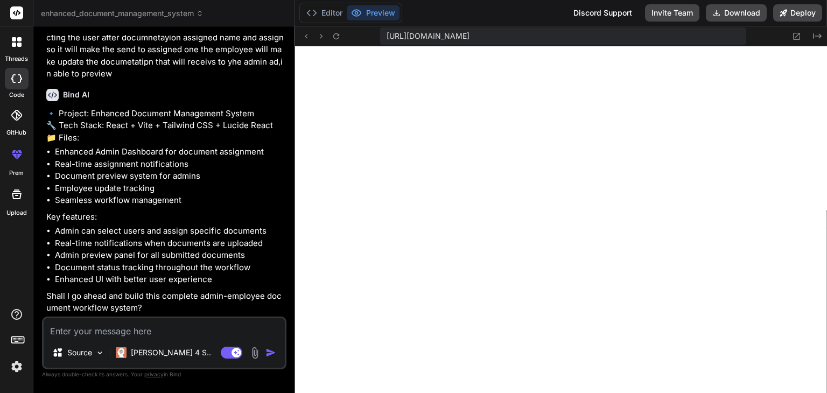
click at [86, 330] on textarea at bounding box center [164, 327] width 241 height 19
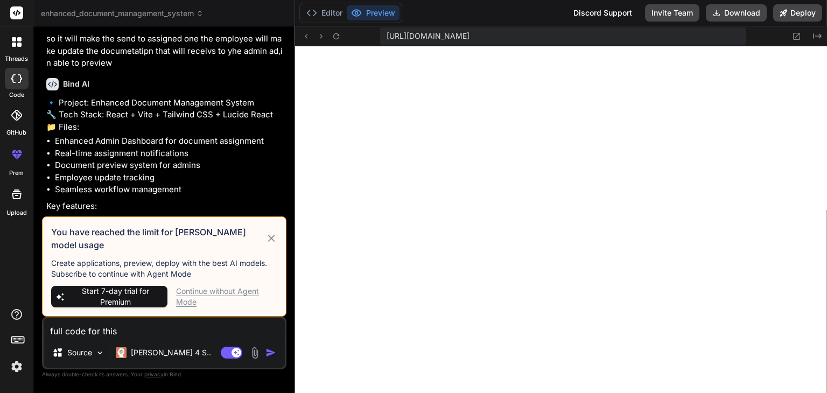
click at [272, 242] on icon at bounding box center [271, 238] width 7 height 7
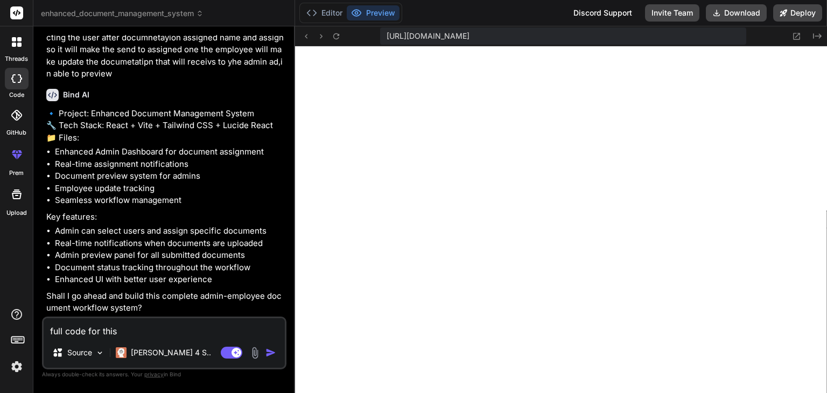
click at [269, 354] on img "button" at bounding box center [271, 352] width 11 height 11
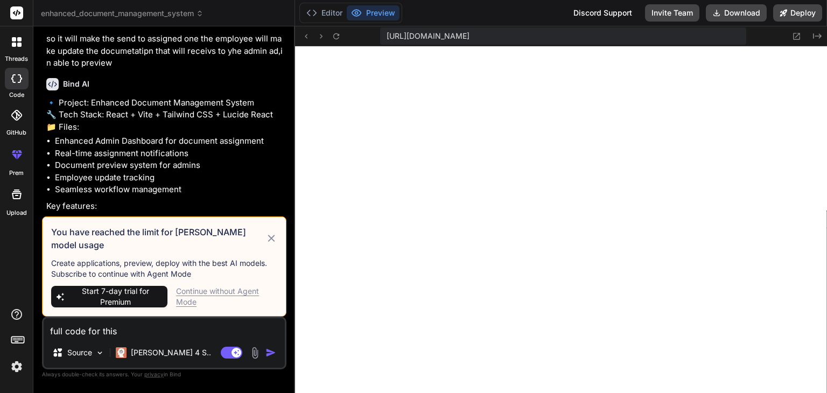
click at [208, 298] on div "Continue without Agent Mode" at bounding box center [226, 297] width 101 height 22
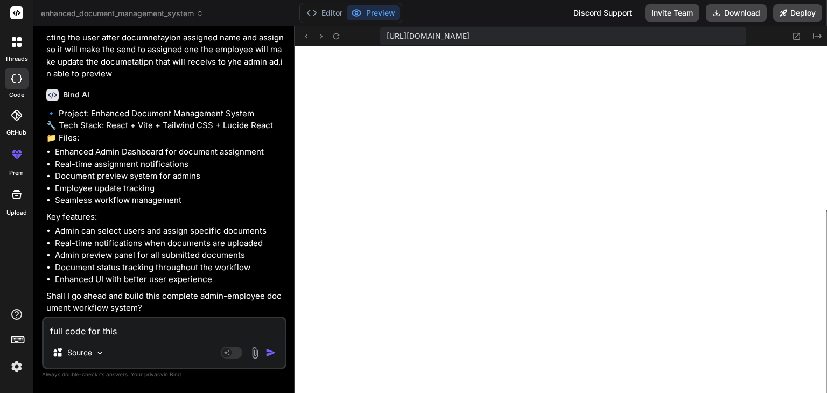
click at [276, 352] on img "button" at bounding box center [271, 352] width 11 height 11
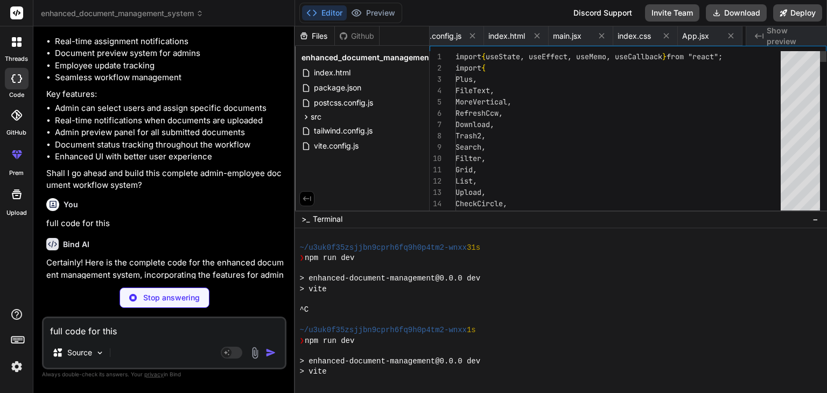
scroll to position [0, 371]
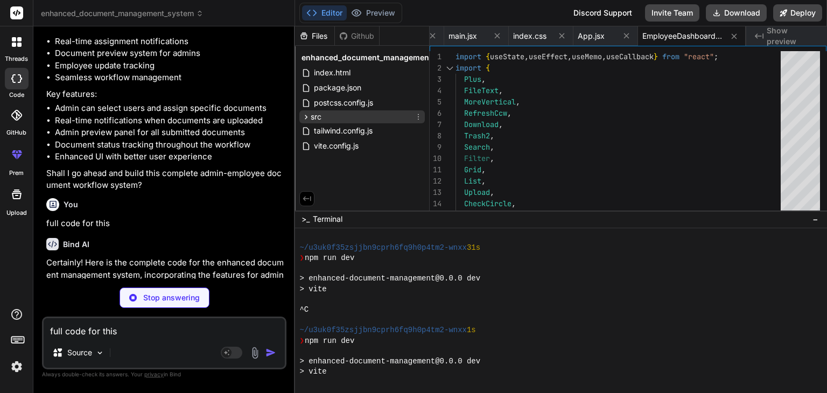
click at [307, 119] on icon at bounding box center [306, 117] width 9 height 9
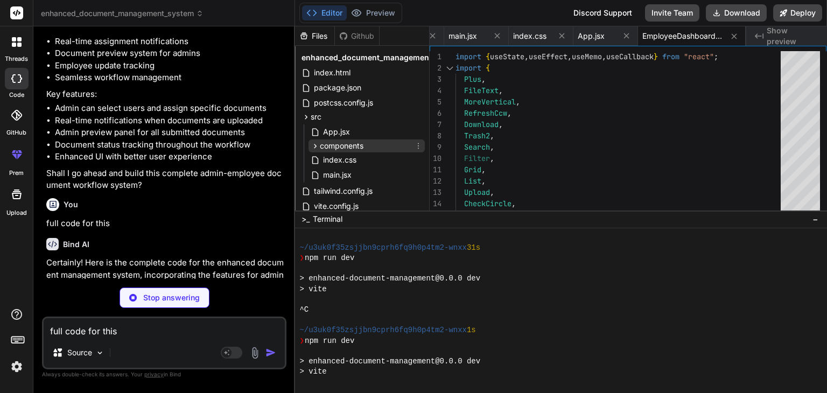
click at [331, 145] on span "components" at bounding box center [342, 146] width 44 height 11
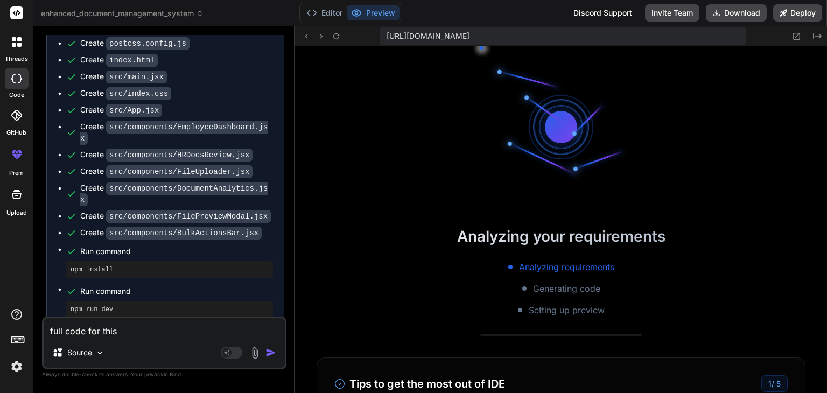
scroll to position [1416, 0]
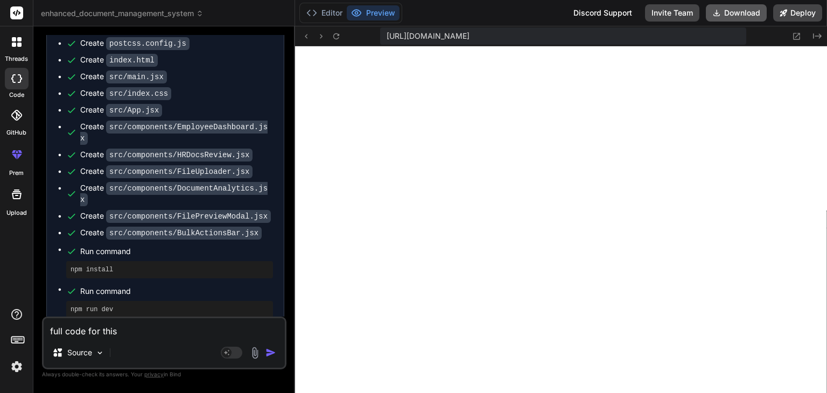
click at [744, 7] on button "Download" at bounding box center [736, 12] width 61 height 17
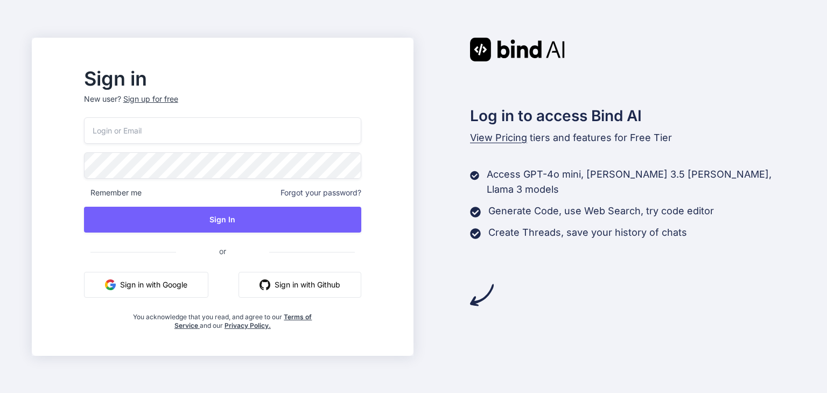
click at [208, 293] on button "Sign in with Google" at bounding box center [146, 285] width 124 height 26
